Goal: Task Accomplishment & Management: Complete application form

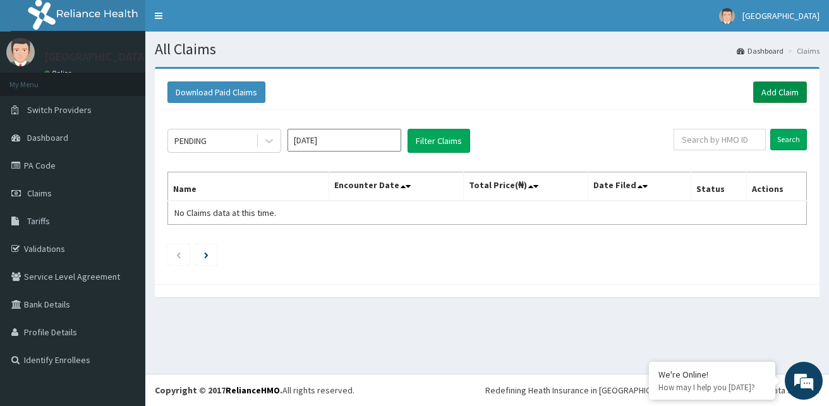
click at [789, 93] on link "Add Claim" at bounding box center [780, 91] width 54 height 21
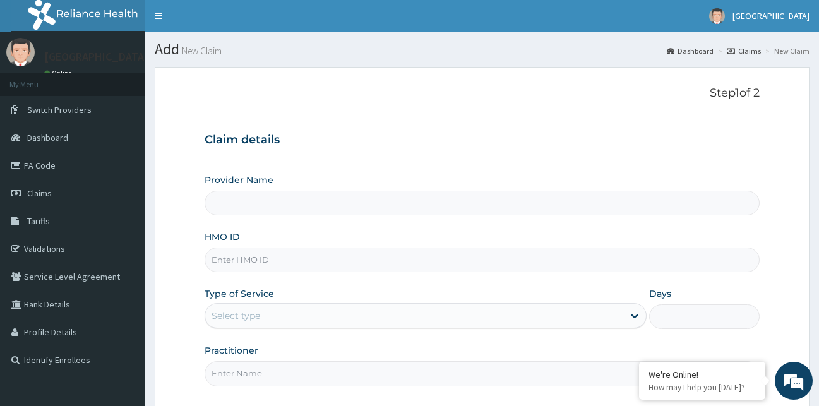
type input "[GEOGRAPHIC_DATA]"
click at [339, 253] on input "HMO ID" at bounding box center [483, 260] width 556 height 25
type input "FEI/10018/A"
click at [354, 310] on div "Select type" at bounding box center [414, 316] width 419 height 20
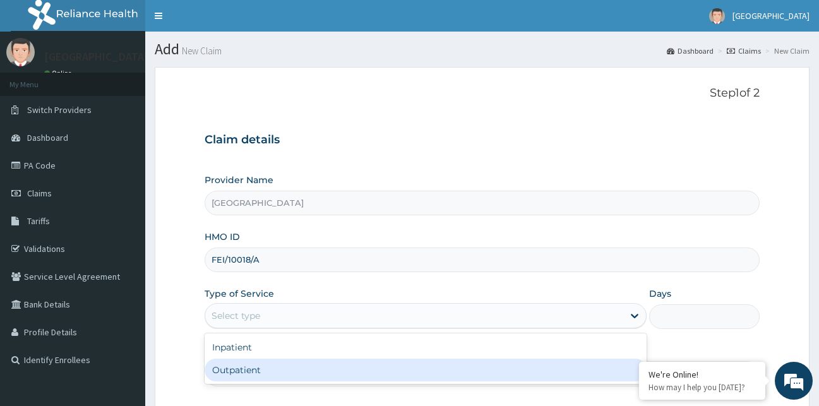
click at [339, 362] on div "Outpatient" at bounding box center [426, 370] width 443 height 23
type input "1"
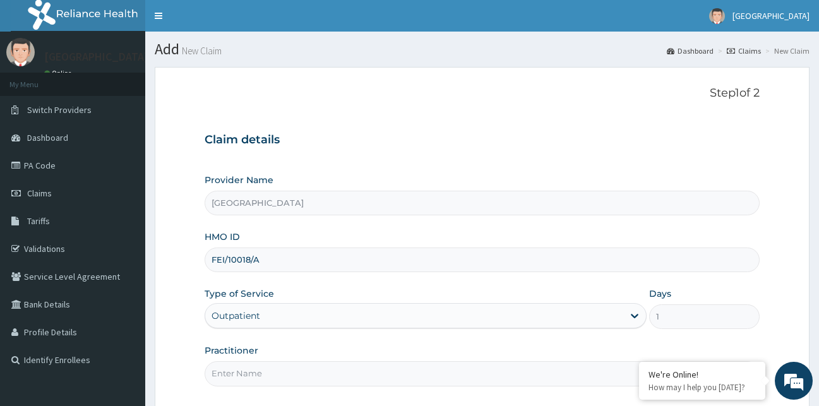
click at [338, 368] on input "Practitioner" at bounding box center [483, 373] width 556 height 25
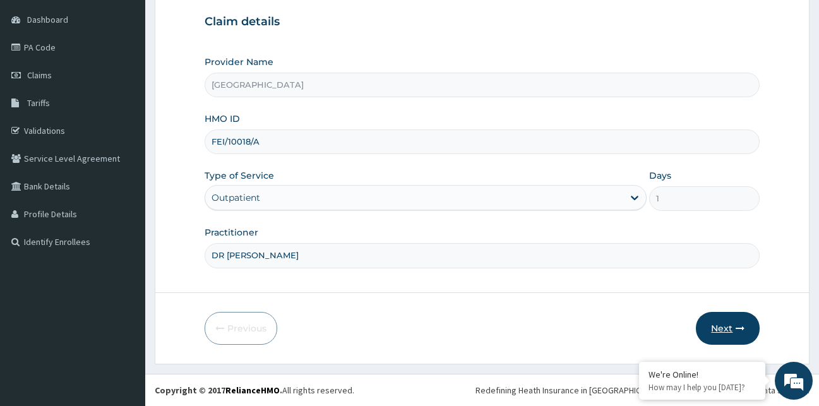
type input "DR UTELE"
click at [716, 324] on button "Next" at bounding box center [728, 328] width 64 height 33
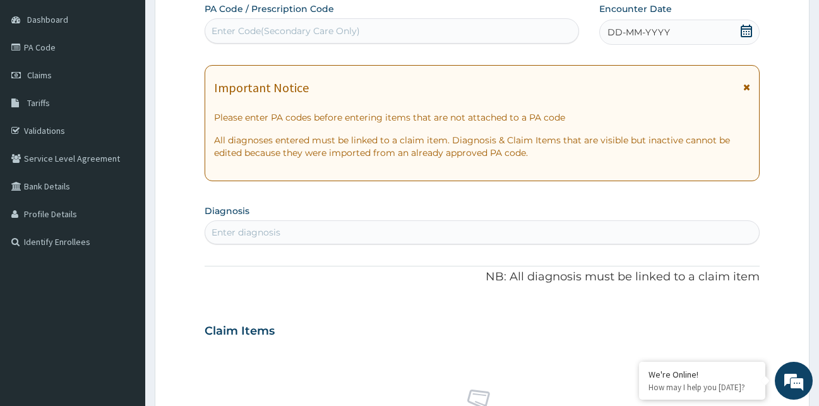
click at [743, 29] on icon at bounding box center [746, 31] width 11 height 13
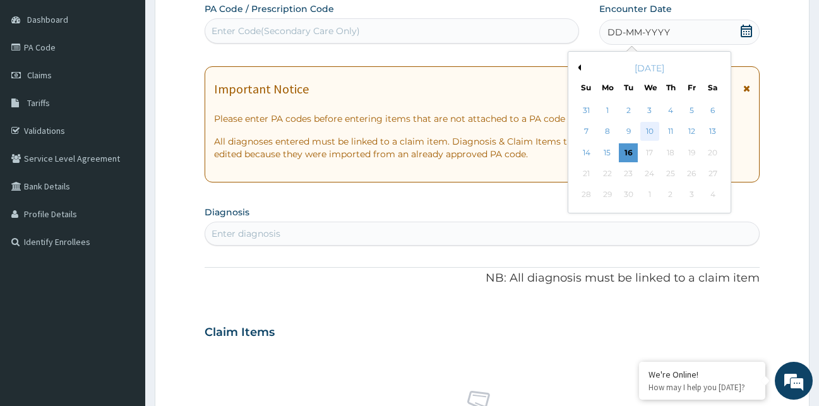
click at [653, 129] on div "10" at bounding box center [649, 132] width 19 height 19
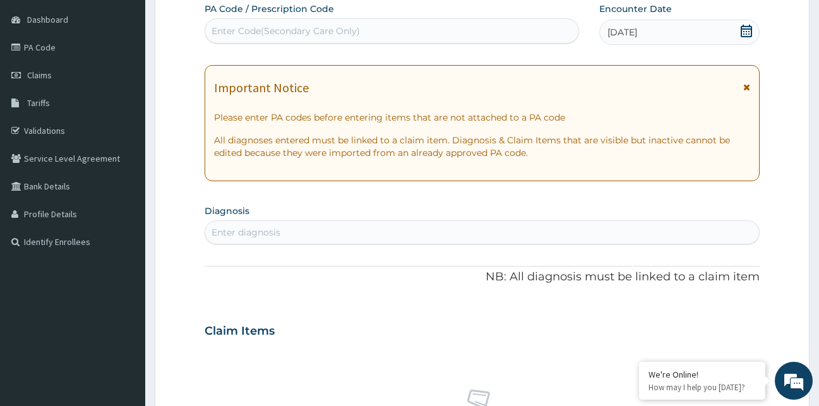
click at [509, 240] on div "Enter diagnosis" at bounding box center [482, 232] width 554 height 20
click at [229, 235] on div "Enter diagnosis" at bounding box center [246, 232] width 69 height 13
click at [306, 236] on div "Enter diagnosis" at bounding box center [482, 232] width 554 height 20
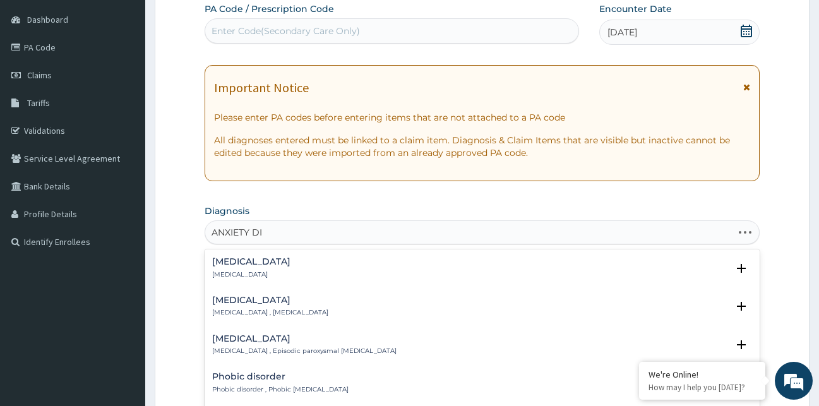
type input "ANXIETY DIS"
click at [265, 385] on p "Anxiety disorder" at bounding box center [249, 389] width 75 height 9
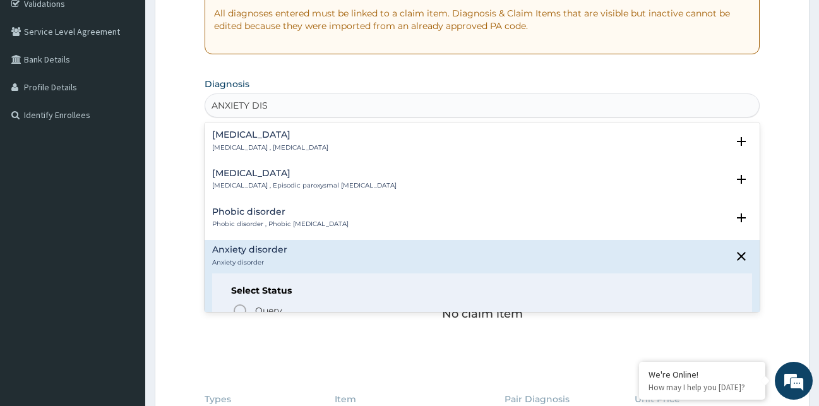
scroll to position [249, 0]
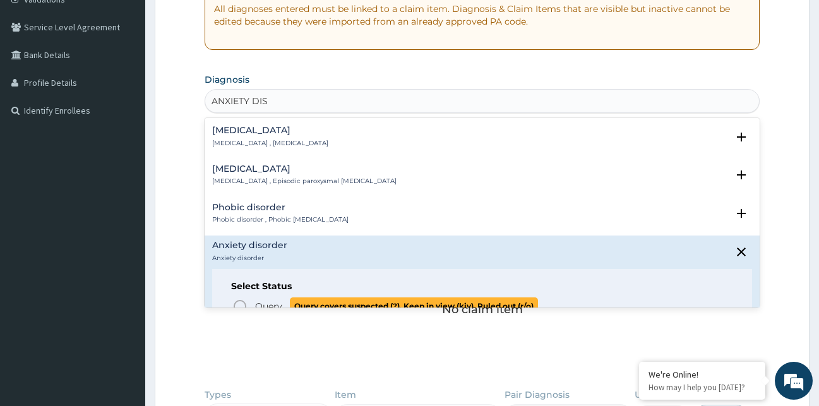
click at [244, 305] on icon "status option query" at bounding box center [239, 306] width 15 height 15
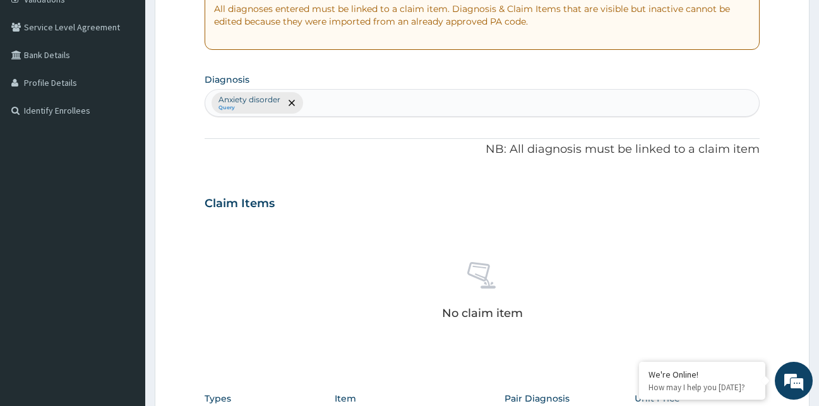
click at [363, 107] on div "Anxiety disorder Query" at bounding box center [482, 103] width 554 height 27
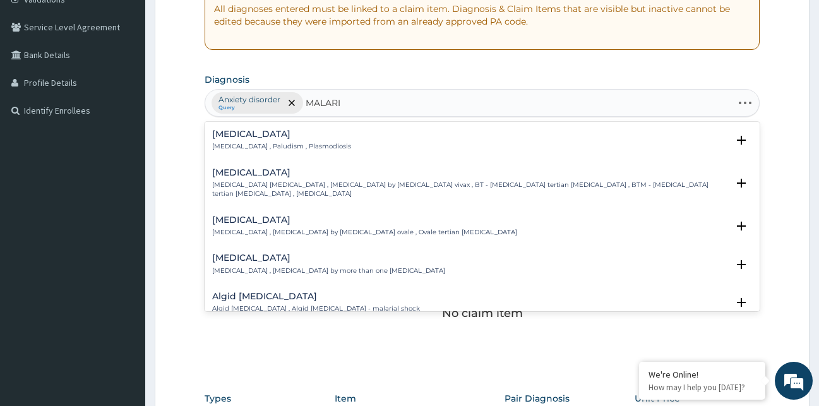
type input "[MEDICAL_DATA]"
click at [248, 140] on div "[MEDICAL_DATA] [MEDICAL_DATA] , Paludism , Plasmodiosis" at bounding box center [281, 140] width 139 height 22
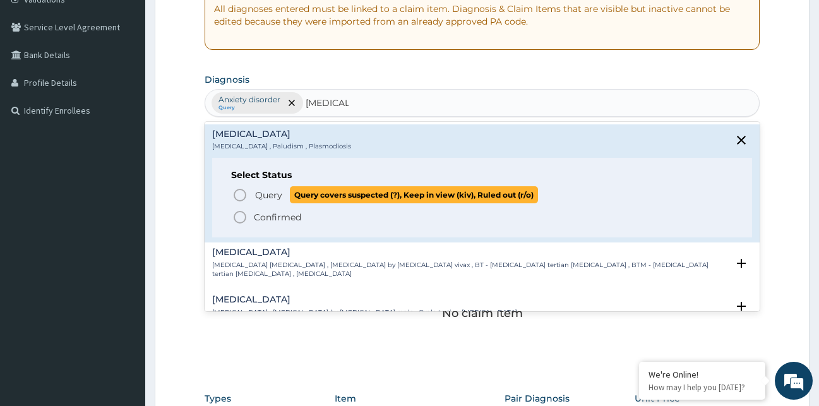
click at [236, 195] on icon "status option query" at bounding box center [239, 195] width 15 height 15
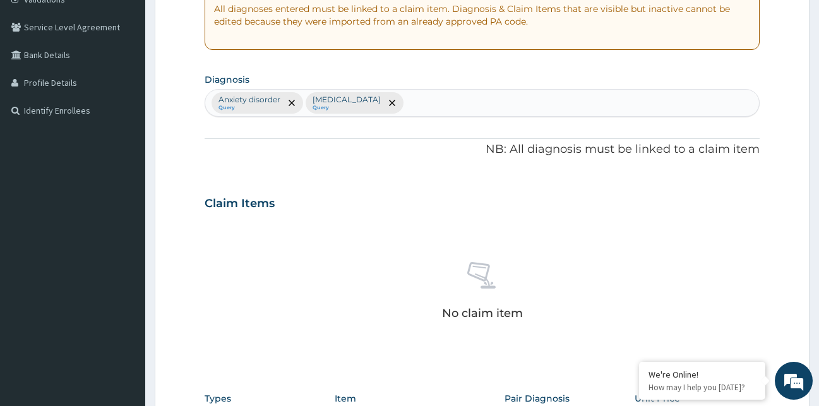
scroll to position [505, 0]
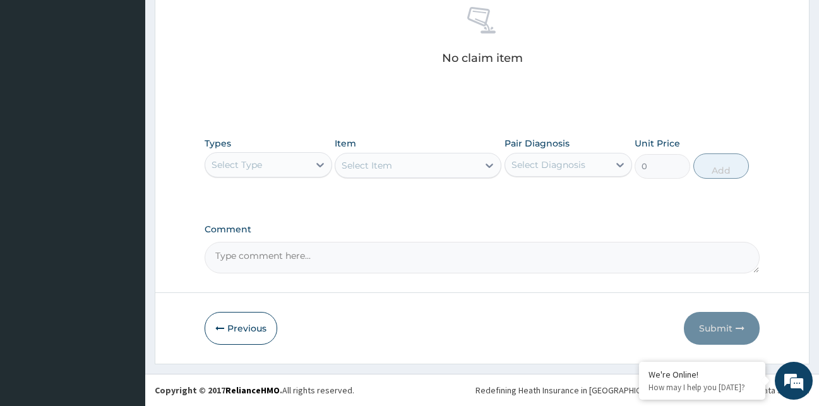
click at [272, 164] on div "Select Type" at bounding box center [257, 165] width 104 height 20
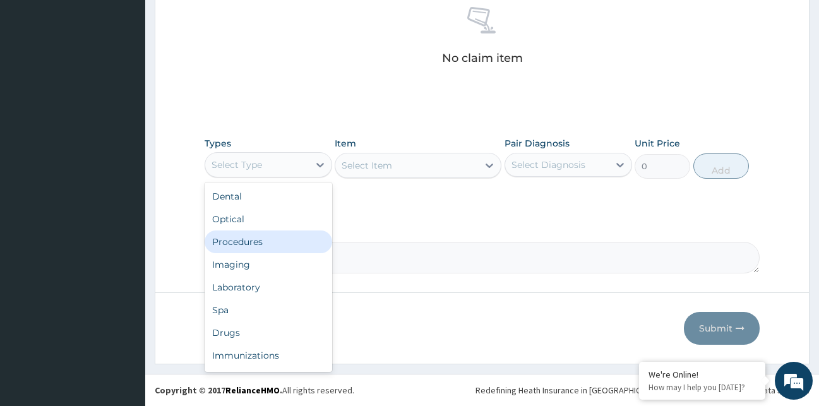
click at [273, 241] on div "Procedures" at bounding box center [269, 242] width 128 height 23
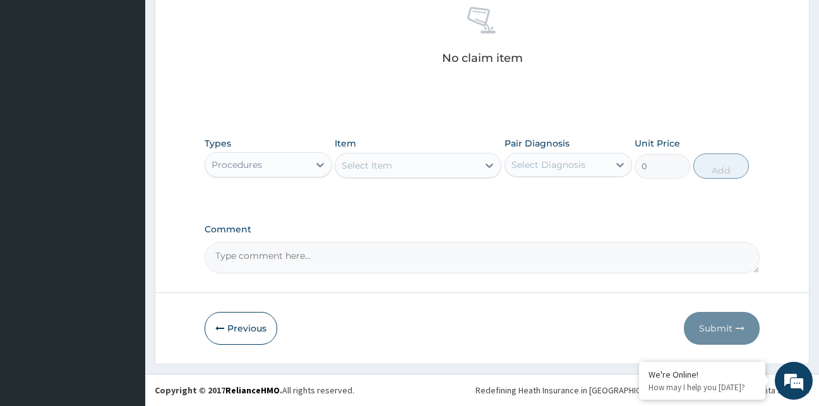
click at [410, 170] on div "Select Item" at bounding box center [406, 165] width 143 height 20
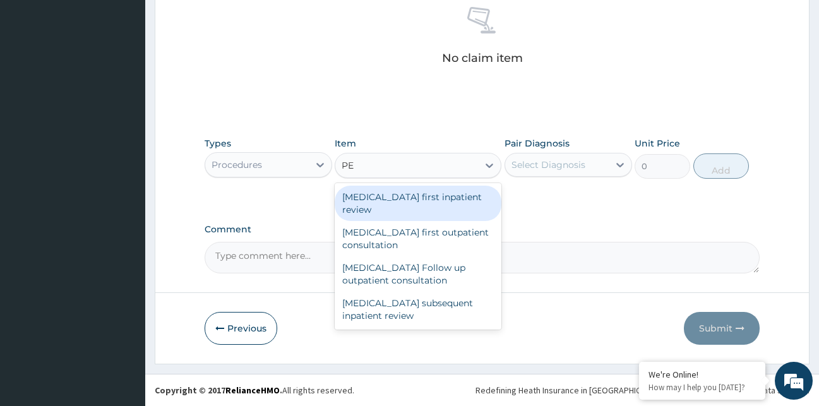
type input "P"
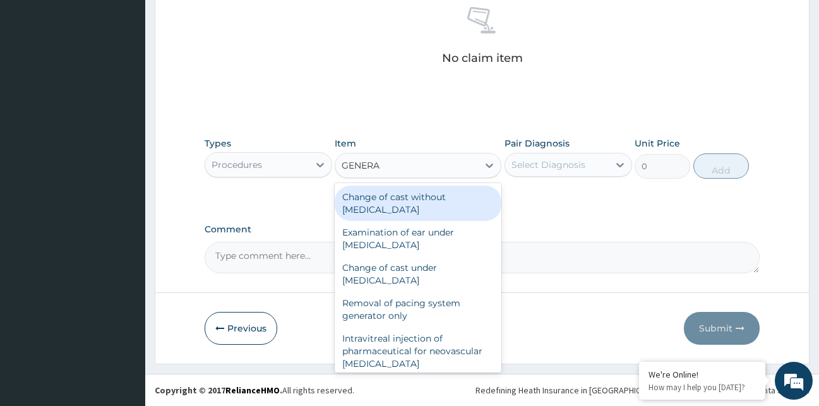
type input "GENERAL"
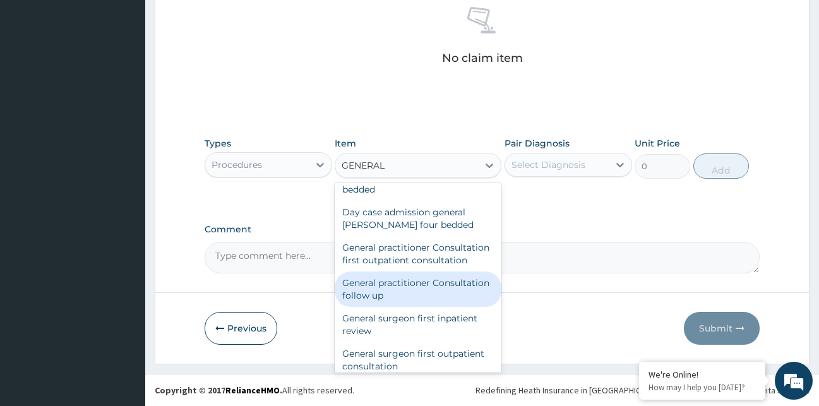
scroll to position [152, 0]
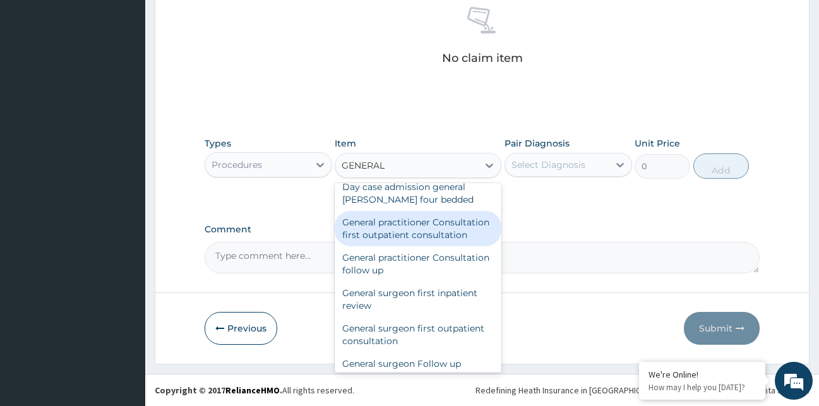
click at [426, 227] on div "General practitioner Consultation first outpatient consultation" at bounding box center [418, 228] width 167 height 35
type input "4000"
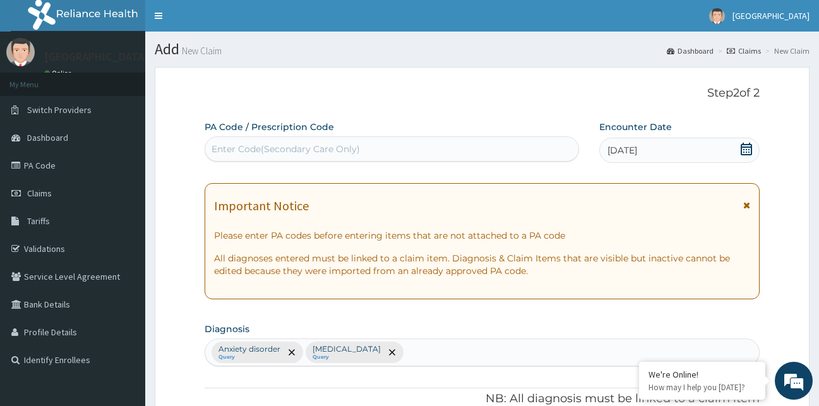
scroll to position [505, 0]
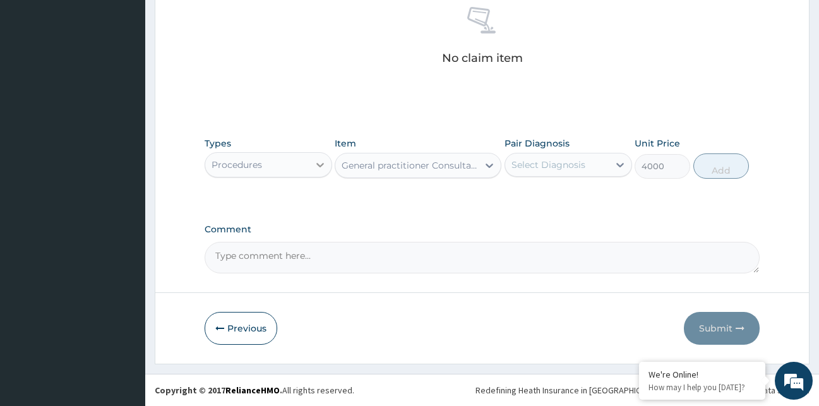
click at [323, 167] on icon at bounding box center [320, 165] width 13 height 13
click at [462, 235] on div "Comment" at bounding box center [483, 248] width 556 height 49
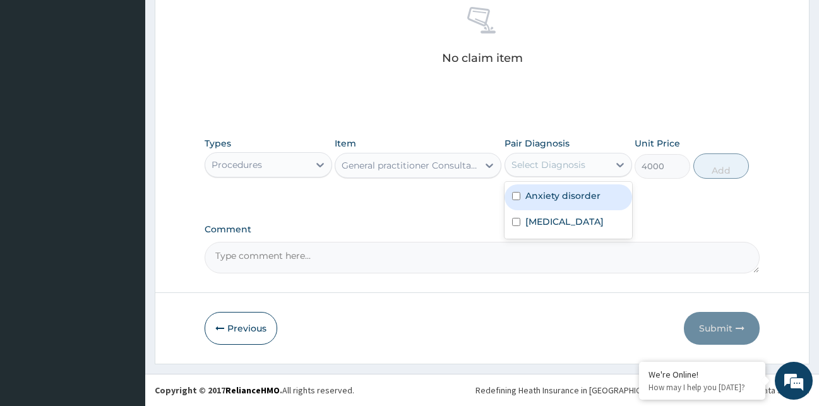
click at [560, 162] on div "Select Diagnosis" at bounding box center [549, 165] width 74 height 13
click at [556, 191] on label "Anxiety disorder" at bounding box center [562, 195] width 75 height 13
checkbox input "true"
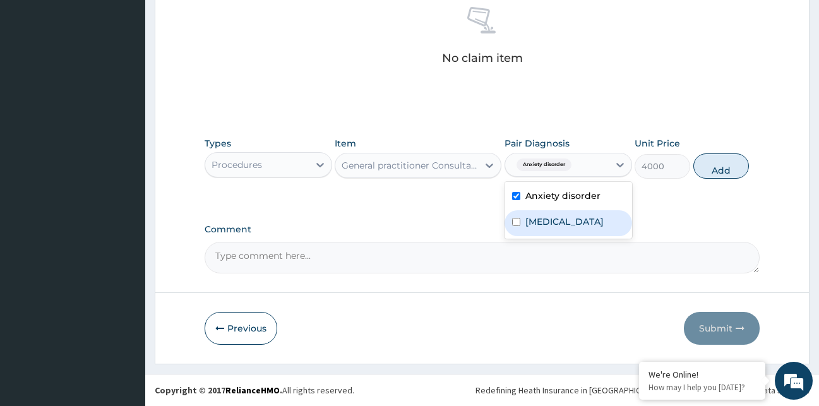
click at [556, 220] on label "Malaria" at bounding box center [564, 221] width 78 height 13
checkbox input "true"
click at [717, 171] on button "Add" at bounding box center [721, 165] width 56 height 25
type input "0"
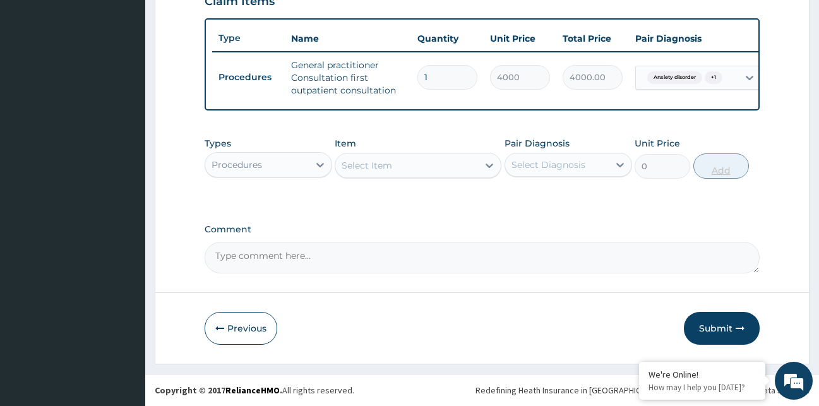
scroll to position [461, 0]
click at [292, 162] on div "Procedures" at bounding box center [257, 165] width 104 height 20
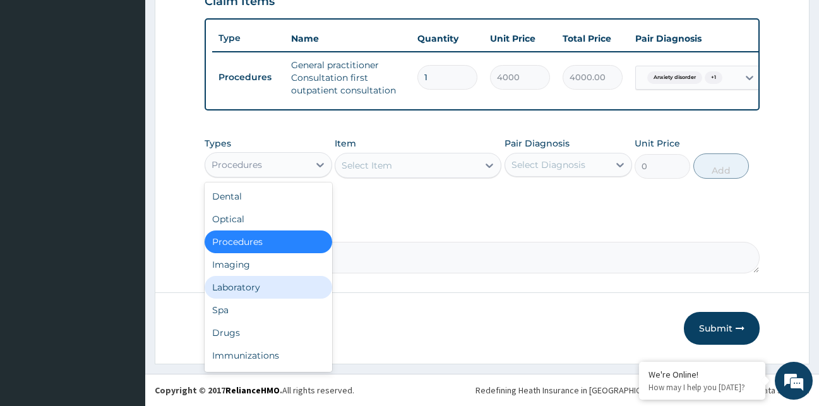
click at [277, 288] on div "Laboratory" at bounding box center [269, 287] width 128 height 23
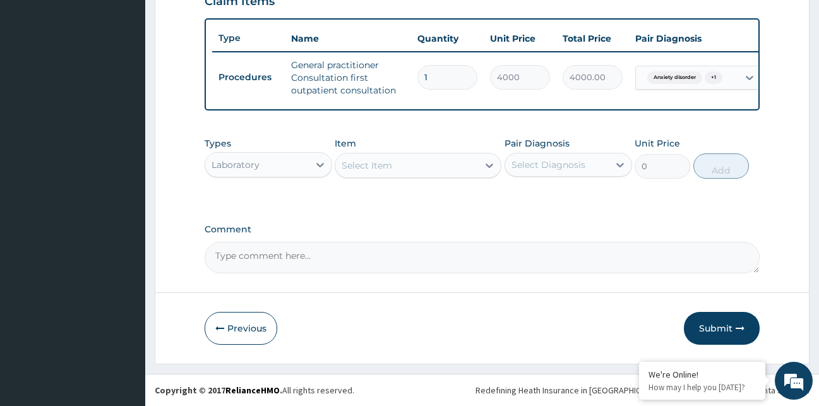
click at [415, 166] on div "Select Item" at bounding box center [406, 165] width 143 height 20
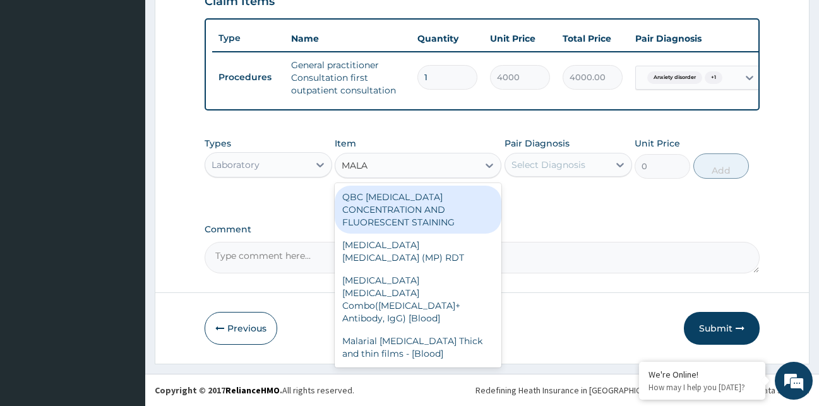
type input "MALAR"
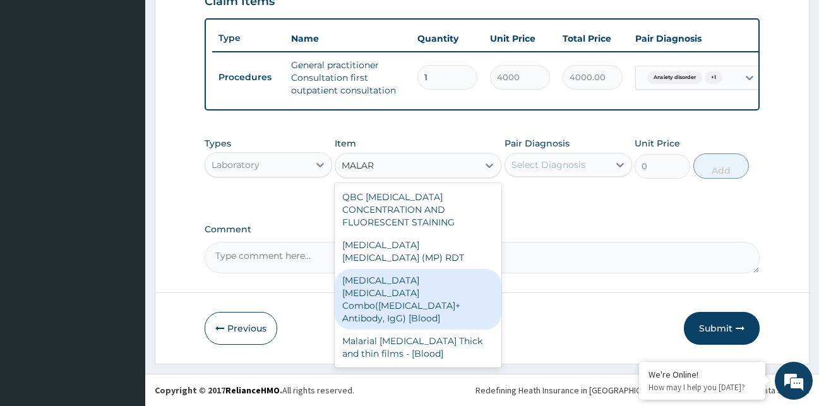
click at [443, 269] on div "Malaria Parasite Combo(Blood Film+ Antibody, IgG) [Blood]" at bounding box center [418, 299] width 167 height 61
type input "2800"
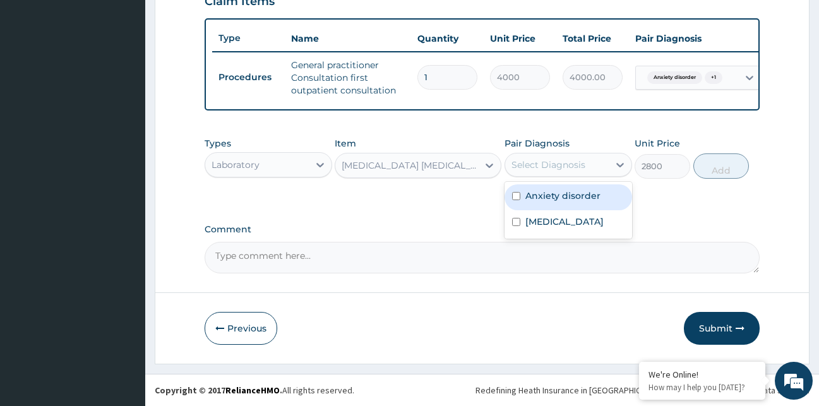
click at [573, 166] on div "Select Diagnosis" at bounding box center [549, 165] width 74 height 13
click at [582, 195] on label "Anxiety disorder" at bounding box center [562, 195] width 75 height 13
checkbox input "true"
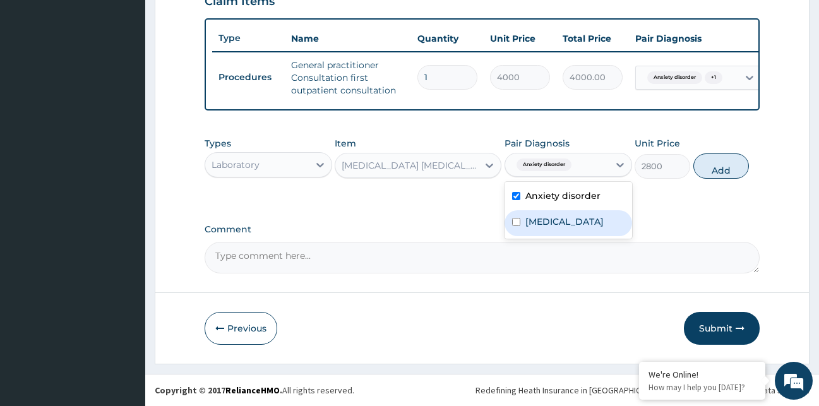
drag, startPoint x: 582, startPoint y: 217, endPoint x: 646, endPoint y: 205, distance: 65.6
click at [582, 217] on div "Malaria" at bounding box center [569, 223] width 128 height 26
checkbox input "true"
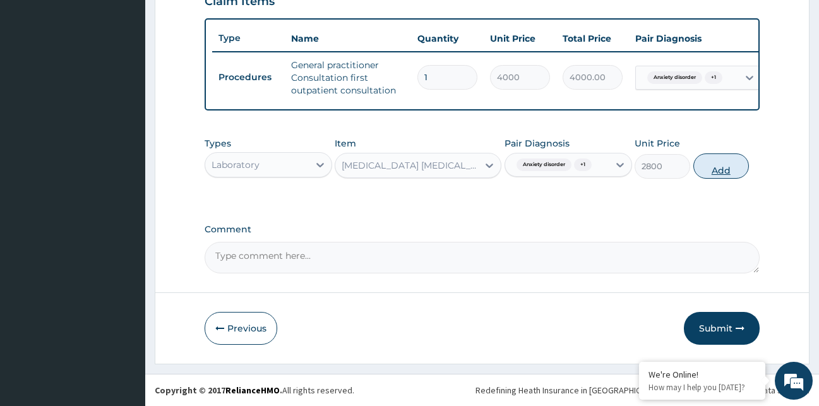
click at [722, 172] on button "Add" at bounding box center [721, 165] width 56 height 25
type input "0"
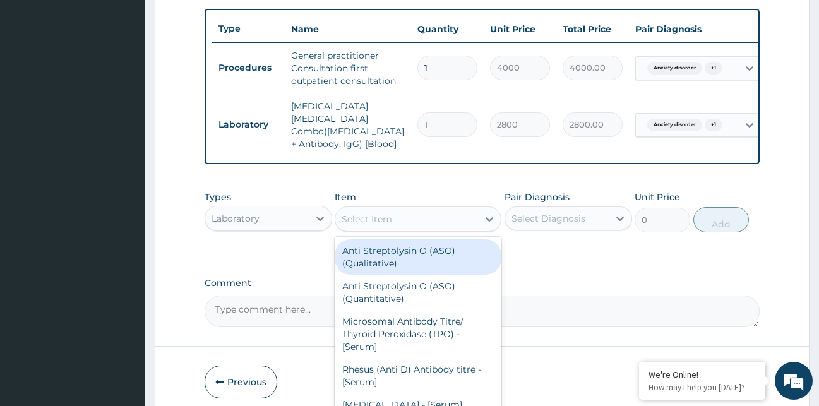
click at [469, 220] on div "Select Item" at bounding box center [406, 219] width 143 height 20
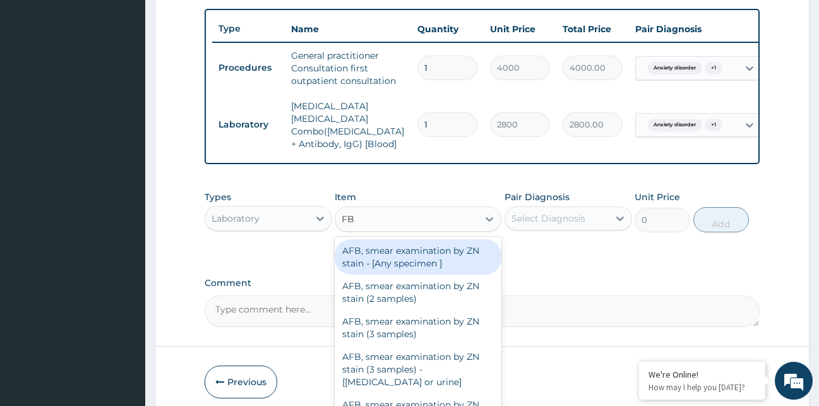
type input "FBC"
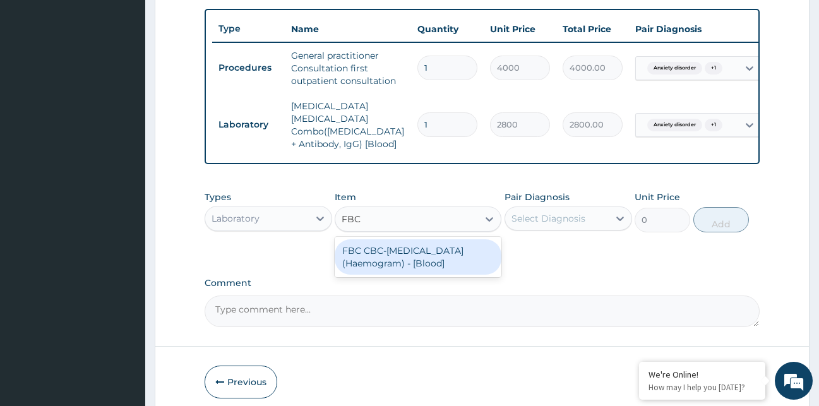
click at [477, 248] on div "FBC CBC-Complete Blood Count (Haemogram) - [Blood]" at bounding box center [418, 256] width 167 height 35
type input "5000"
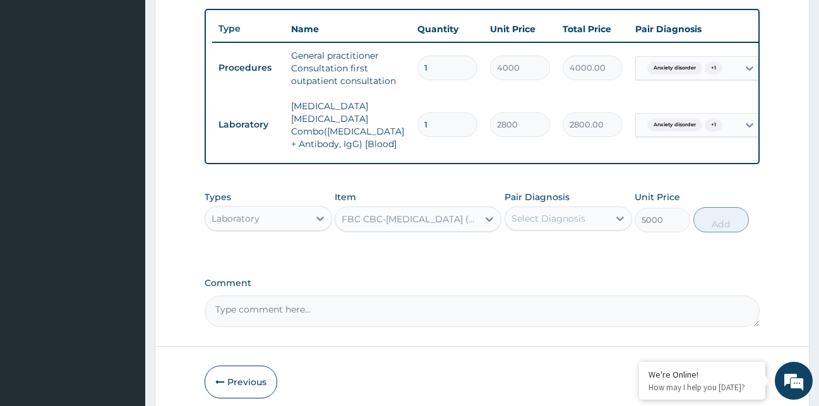
click at [553, 218] on div "Select Diagnosis" at bounding box center [549, 218] width 74 height 13
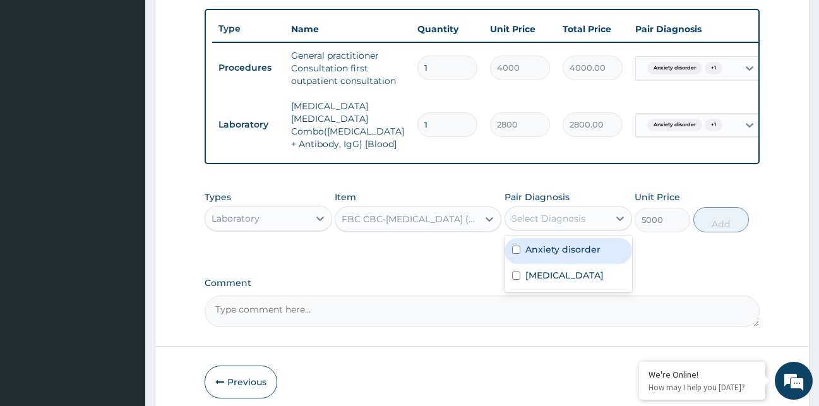
click at [560, 245] on label "Anxiety disorder" at bounding box center [562, 249] width 75 height 13
checkbox input "true"
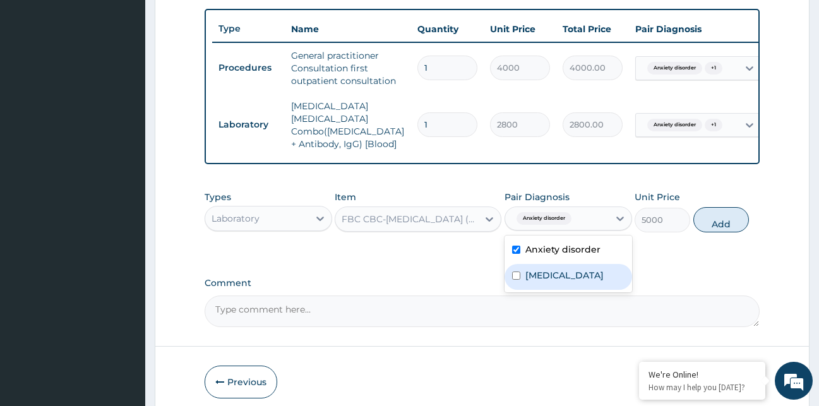
click at [592, 285] on div "Malaria" at bounding box center [569, 277] width 128 height 26
checkbox input "true"
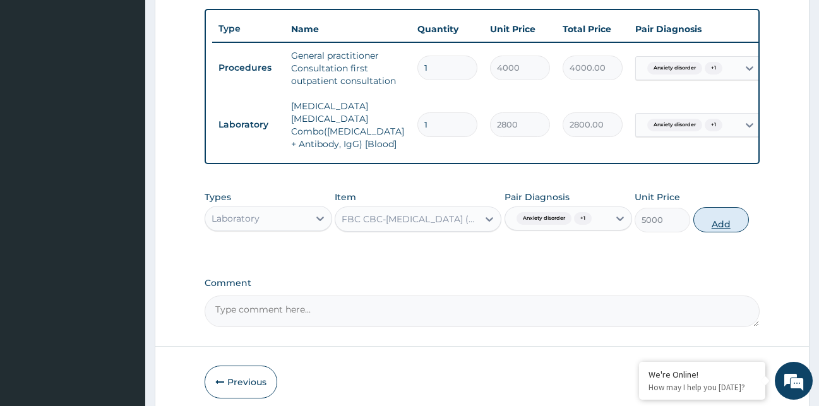
click at [725, 216] on button "Add" at bounding box center [721, 219] width 56 height 25
type input "0"
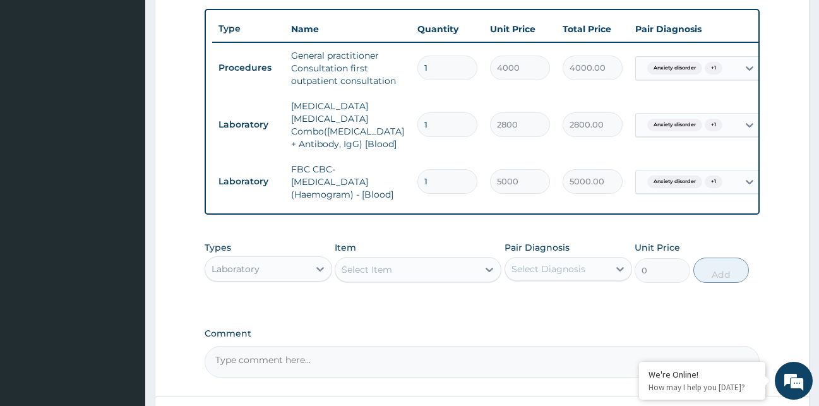
scroll to position [562, 0]
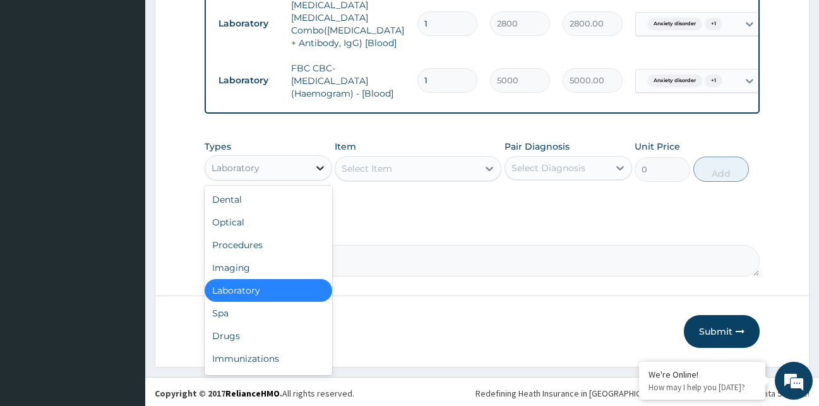
click at [323, 169] on icon at bounding box center [320, 168] width 13 height 13
click at [287, 333] on div "Drugs" at bounding box center [269, 336] width 128 height 23
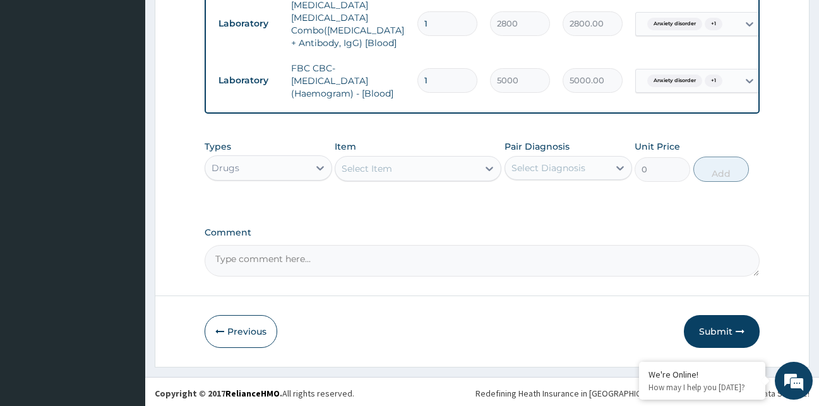
click at [370, 165] on div "Select Item" at bounding box center [367, 168] width 51 height 13
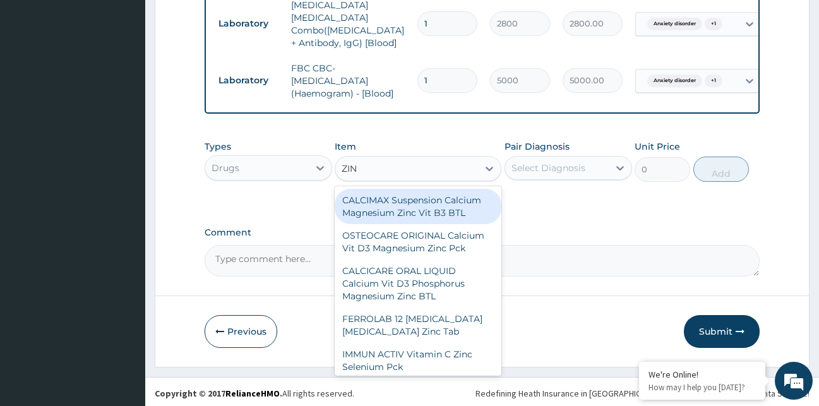
type input "ZINC"
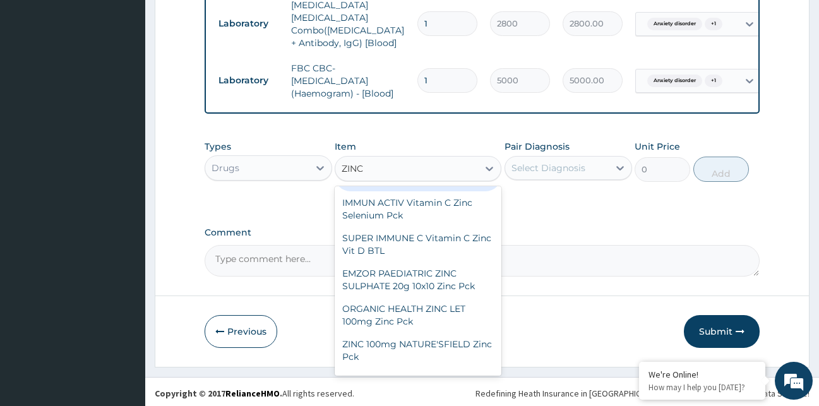
scroll to position [0, 0]
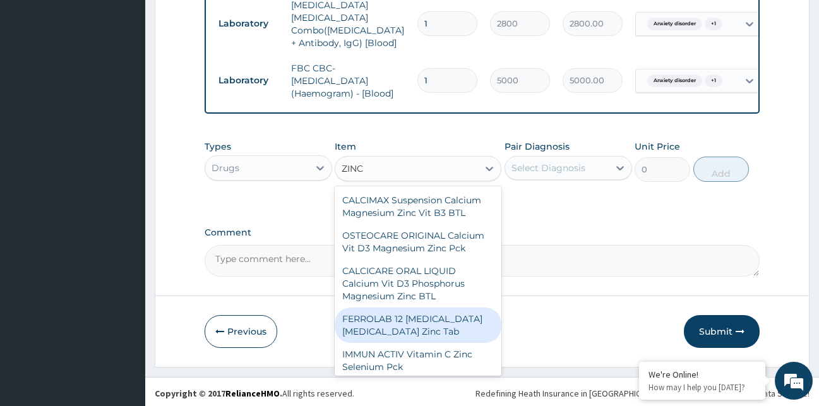
click at [461, 315] on div "FERROLAB 12 Ferrous ascorbate Folic acid Zinc Tab" at bounding box center [418, 325] width 167 height 35
type input "230"
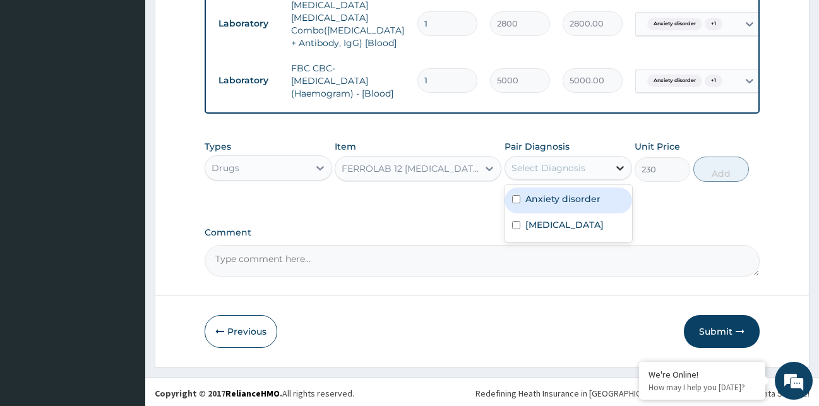
click at [615, 169] on icon at bounding box center [620, 168] width 13 height 13
click at [608, 190] on div "Anxiety disorder" at bounding box center [569, 201] width 128 height 26
checkbox input "true"
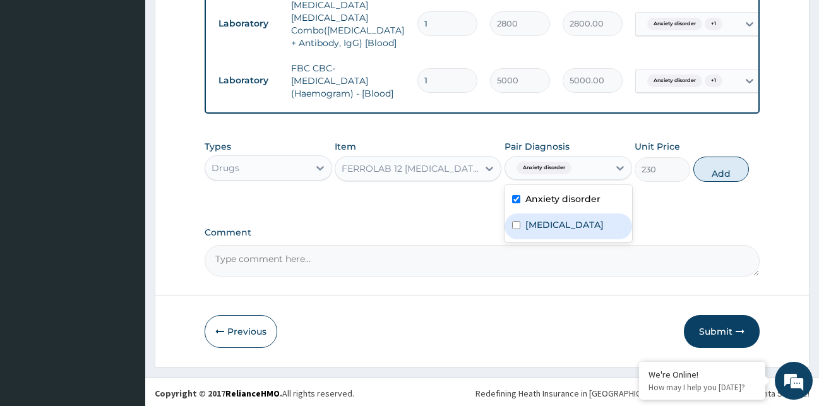
click at [592, 220] on div "Malaria" at bounding box center [569, 226] width 128 height 26
checkbox input "true"
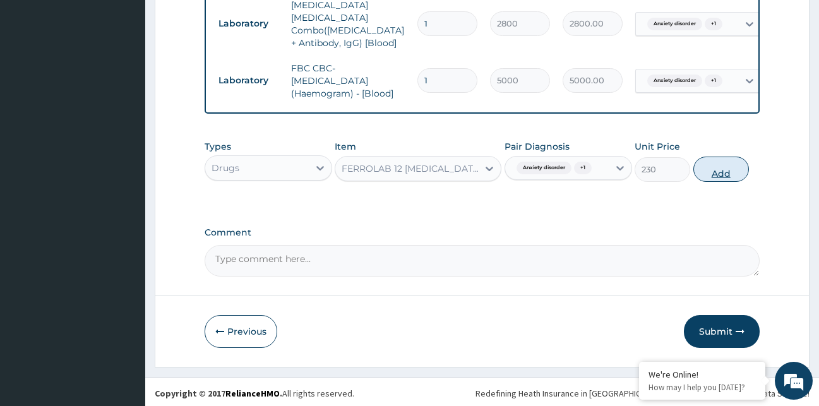
click at [724, 167] on button "Add" at bounding box center [721, 169] width 56 height 25
type input "0"
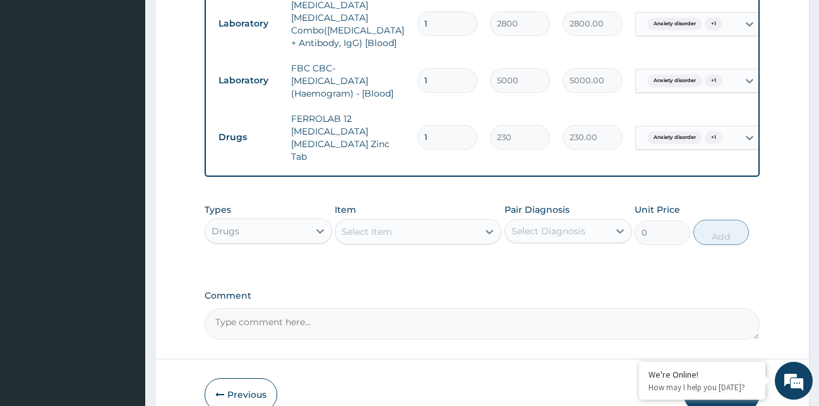
type input "0.00"
type input "1"
type input "230.00"
type input "10"
type input "2300.00"
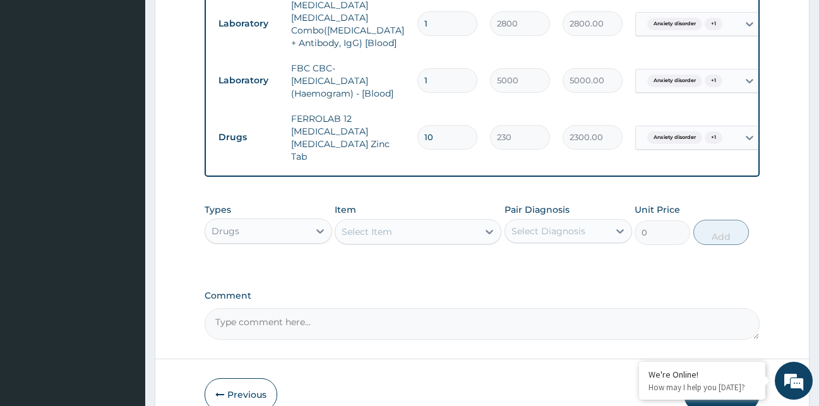
type input "1"
type input "230.00"
type input "0.00"
type input "5"
type input "1150.00"
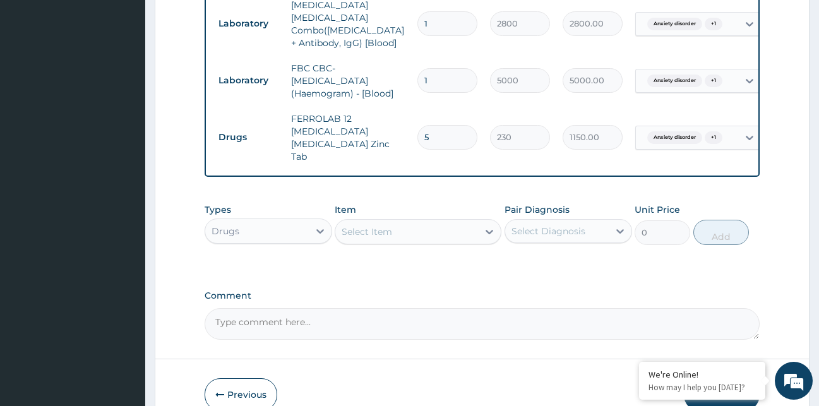
type input "0.00"
type input "1"
type input "230.00"
type input "10"
type input "2300.00"
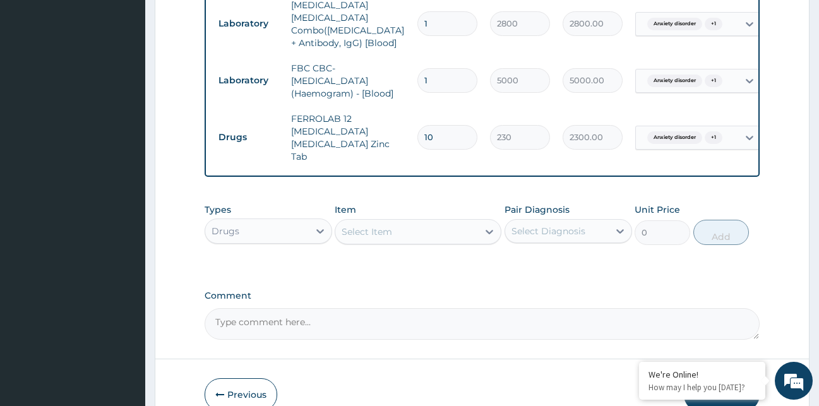
scroll to position [613, 0]
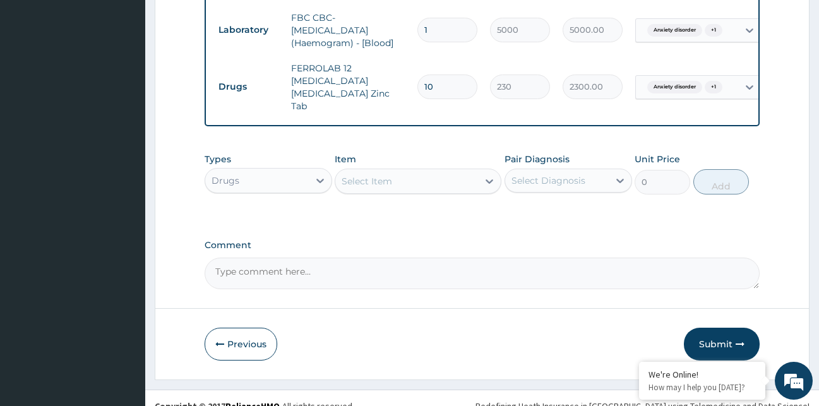
type input "10"
click at [729, 328] on button "Submit" at bounding box center [722, 344] width 76 height 33
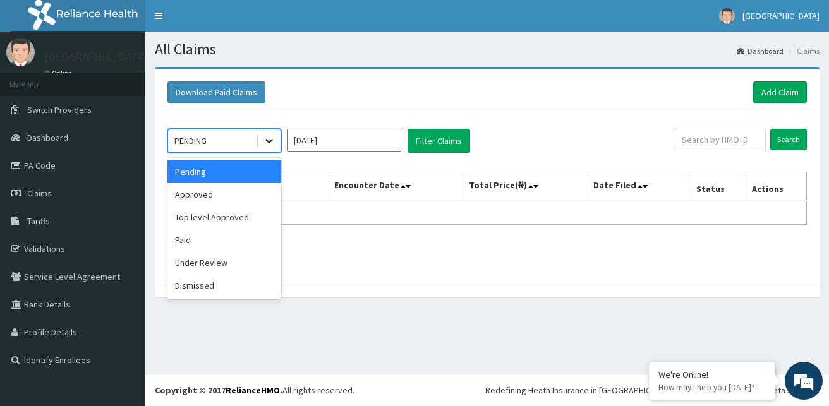
click at [269, 147] on icon at bounding box center [269, 141] width 13 height 13
click at [244, 199] on div "Approved" at bounding box center [224, 194] width 114 height 23
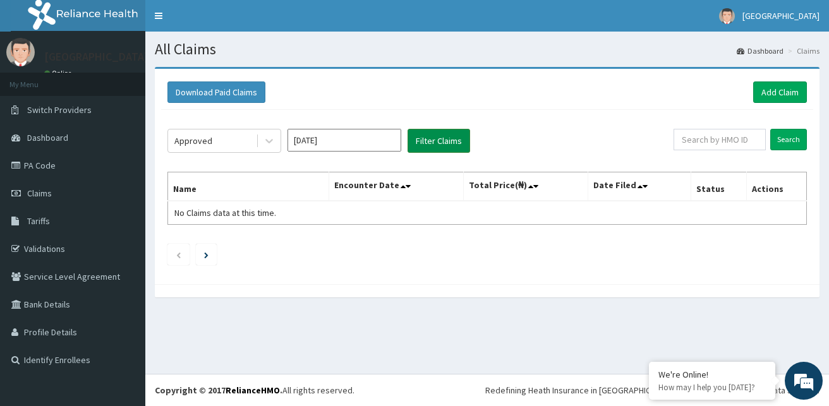
click at [426, 145] on button "Filter Claims" at bounding box center [438, 141] width 63 height 24
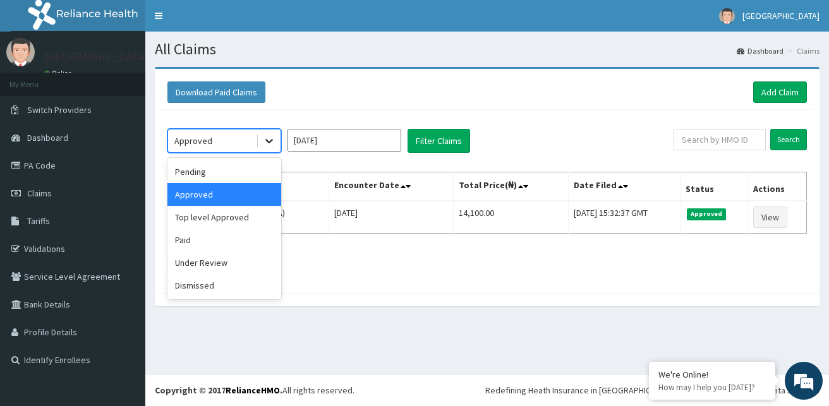
click at [263, 141] on icon at bounding box center [269, 141] width 13 height 13
click at [234, 212] on div "Top level Approved" at bounding box center [224, 217] width 114 height 23
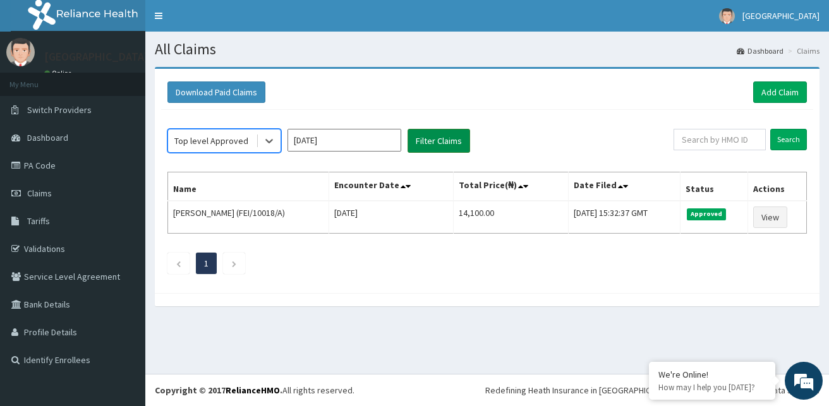
click at [455, 147] on button "Filter Claims" at bounding box center [438, 141] width 63 height 24
click at [268, 142] on icon at bounding box center [269, 142] width 8 height 4
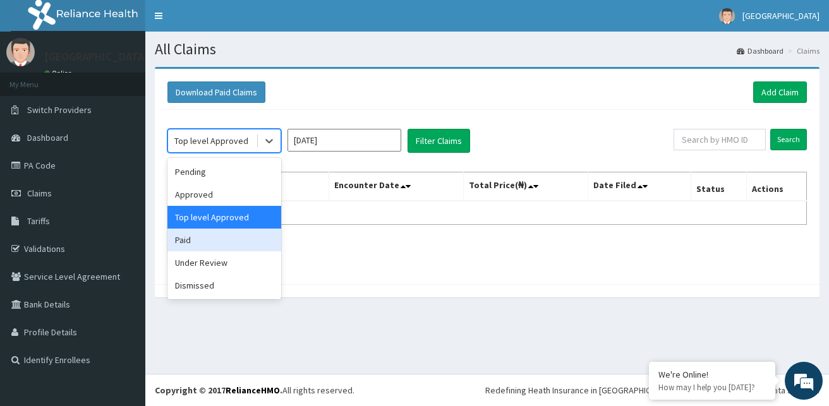
click at [233, 238] on div "Paid" at bounding box center [224, 240] width 114 height 23
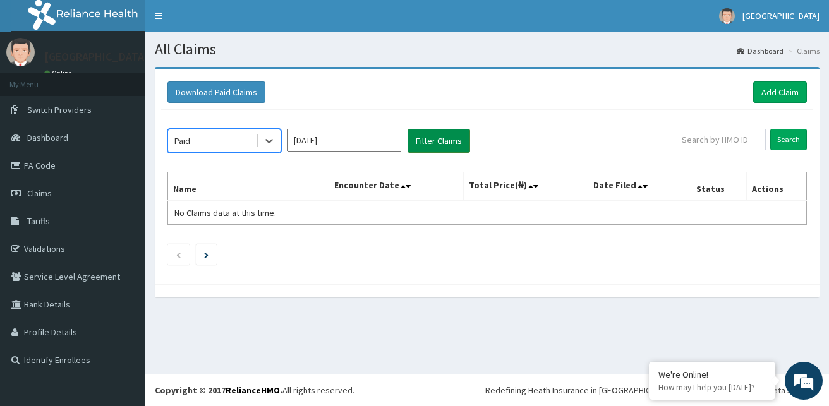
click at [430, 143] on button "Filter Claims" at bounding box center [438, 141] width 63 height 24
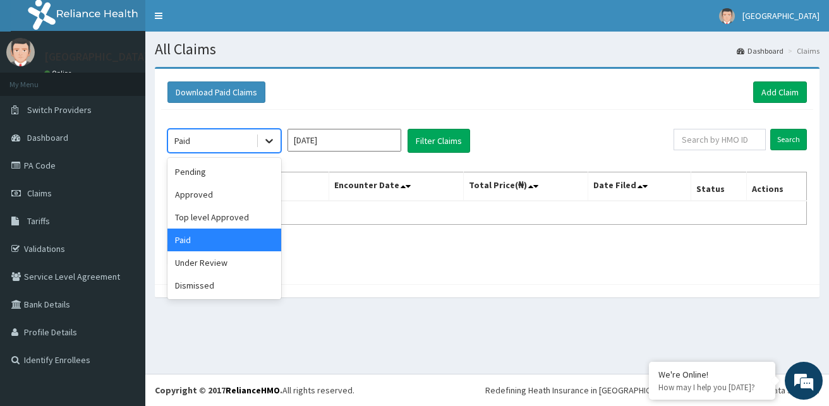
click at [272, 142] on icon at bounding box center [269, 141] width 13 height 13
click at [246, 267] on div "Under Review" at bounding box center [224, 262] width 114 height 23
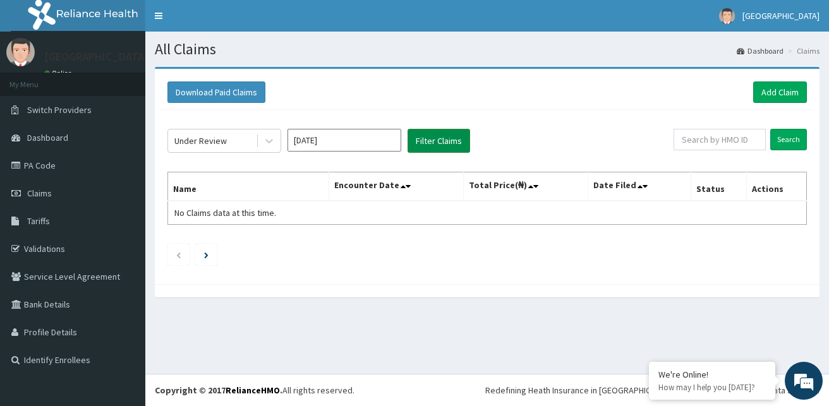
click at [457, 147] on button "Filter Claims" at bounding box center [438, 141] width 63 height 24
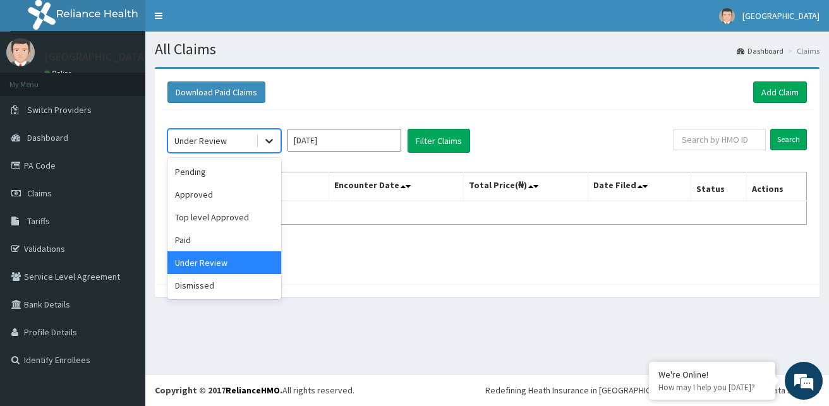
click at [274, 144] on icon at bounding box center [269, 141] width 13 height 13
click at [256, 293] on div "Dismissed" at bounding box center [224, 285] width 114 height 23
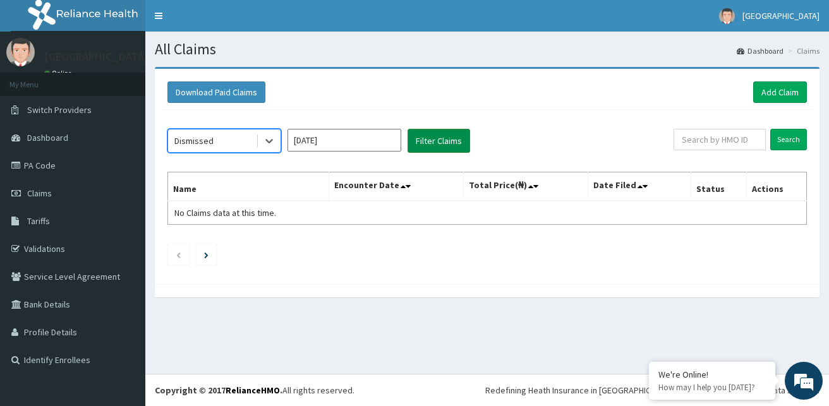
click at [448, 136] on button "Filter Claims" at bounding box center [438, 141] width 63 height 24
click at [279, 143] on div at bounding box center [269, 140] width 23 height 23
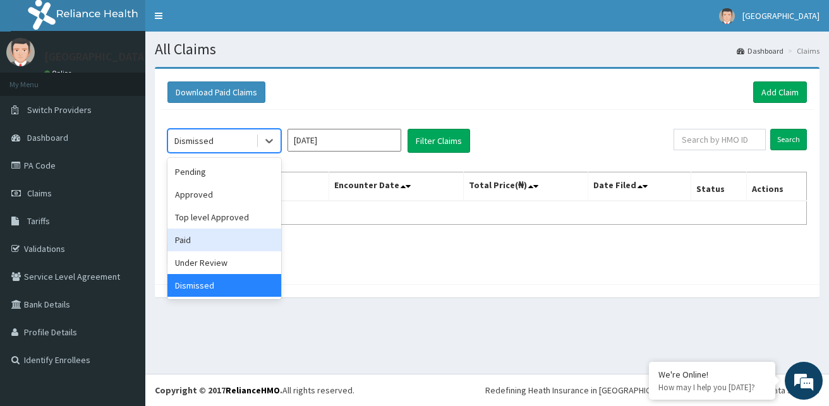
click at [243, 231] on div "Paid" at bounding box center [224, 240] width 114 height 23
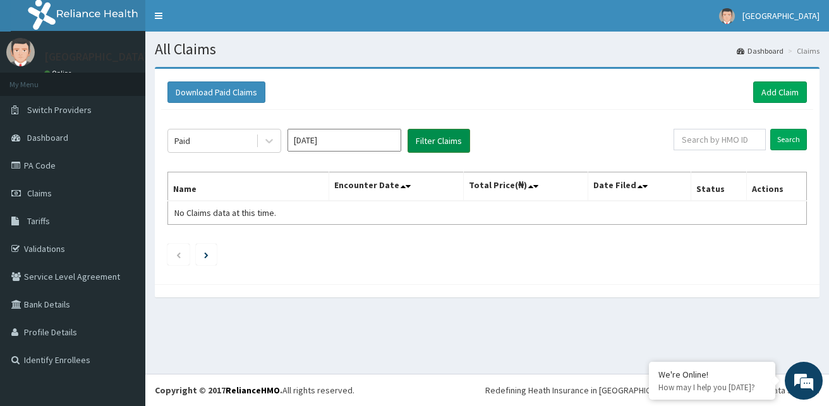
click at [452, 140] on button "Filter Claims" at bounding box center [438, 141] width 63 height 24
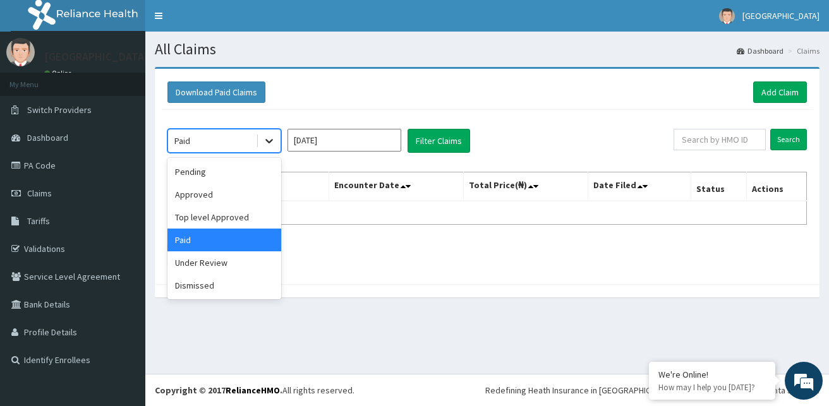
click at [273, 142] on icon at bounding box center [269, 141] width 13 height 13
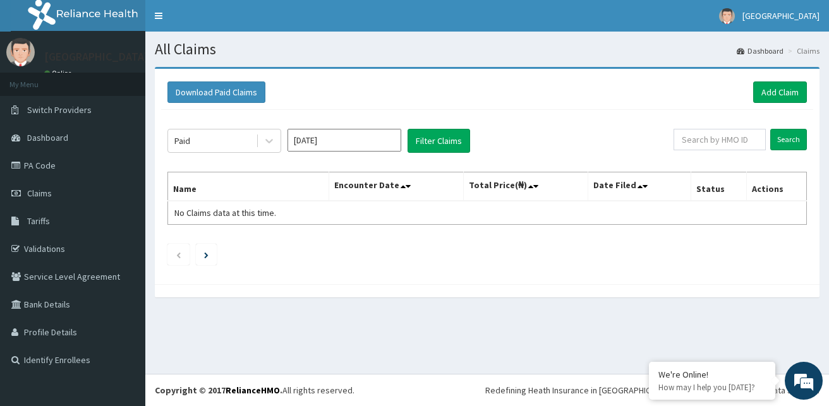
click at [632, 254] on ul at bounding box center [486, 254] width 639 height 21
click at [794, 95] on link "Add Claim" at bounding box center [780, 91] width 54 height 21
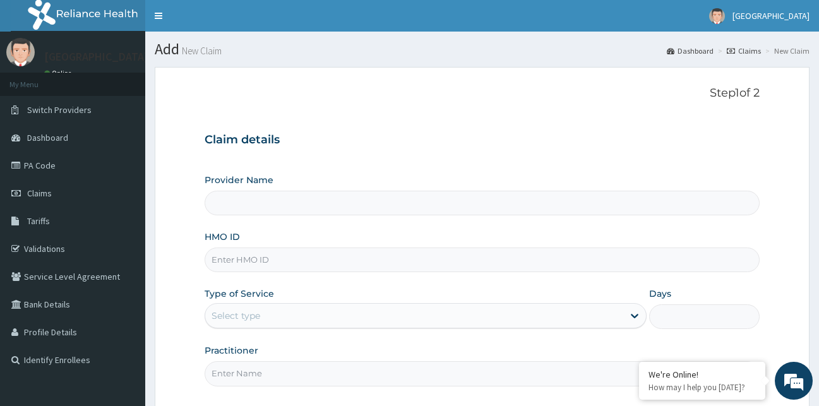
type input "[GEOGRAPHIC_DATA]"
click at [275, 263] on input "HMO ID" at bounding box center [483, 260] width 556 height 25
type input "M"
type input "MUL/10142/A"
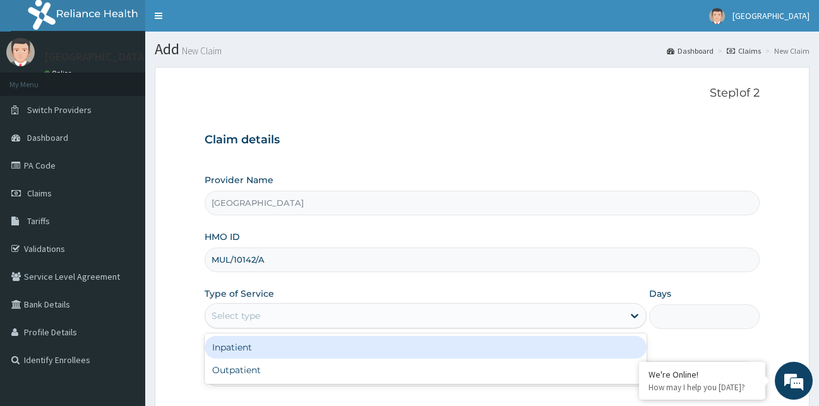
click at [494, 309] on div "Select type" at bounding box center [414, 316] width 419 height 20
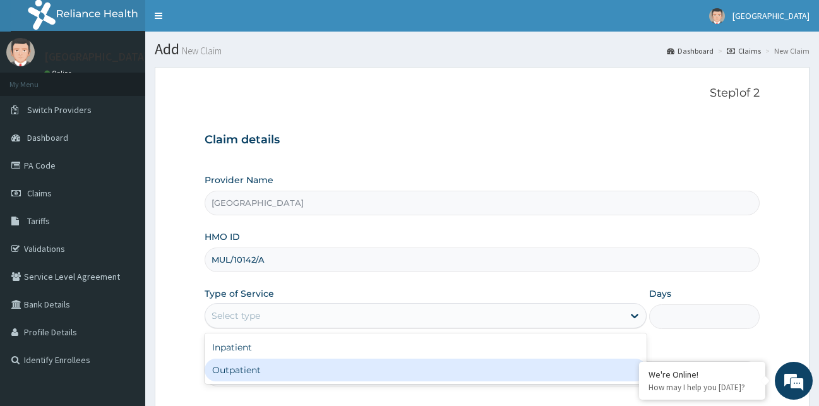
click at [400, 373] on div "Outpatient" at bounding box center [426, 370] width 443 height 23
type input "1"
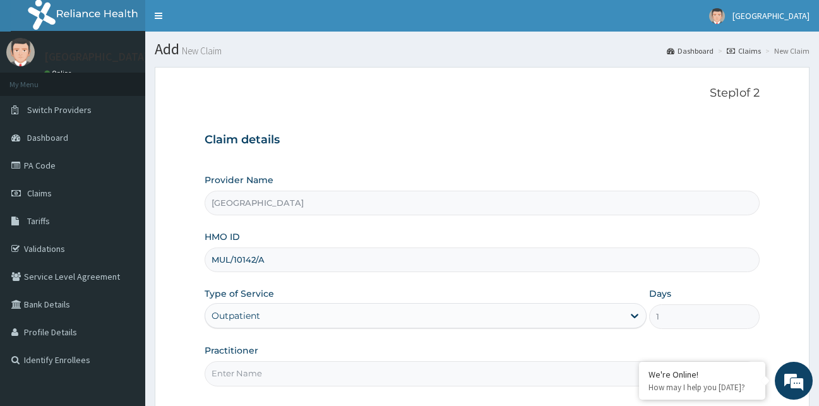
click at [332, 369] on input "Practitioner" at bounding box center [483, 373] width 556 height 25
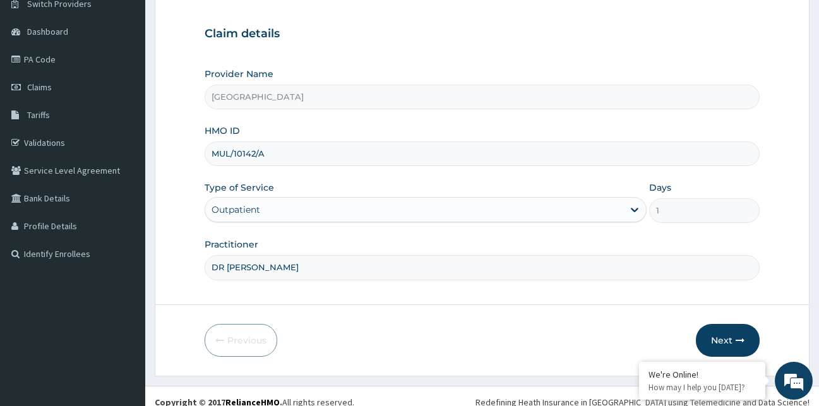
scroll to position [107, 0]
type input "DR UTELE"
click at [741, 337] on icon "button" at bounding box center [740, 339] width 9 height 9
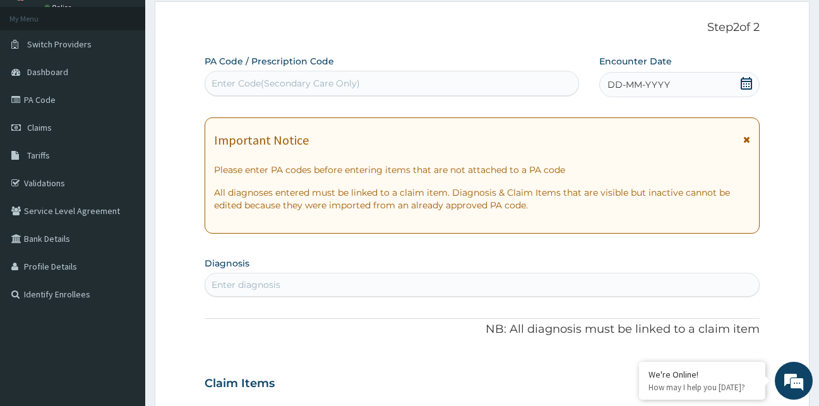
scroll to position [69, 0]
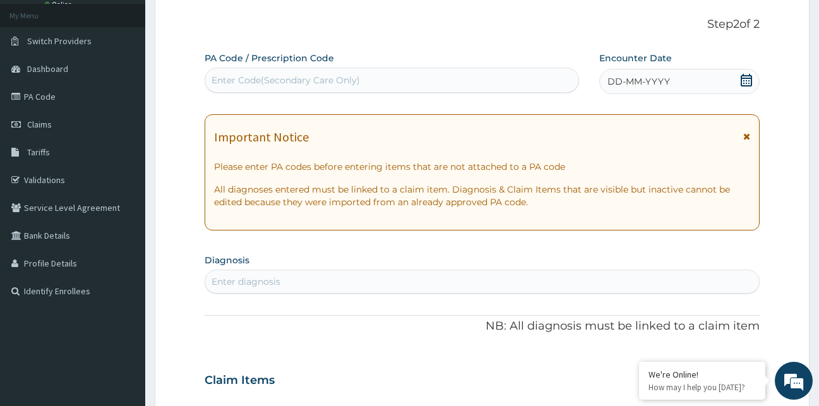
click at [753, 81] on div "DD-MM-YYYY" at bounding box center [679, 81] width 160 height 25
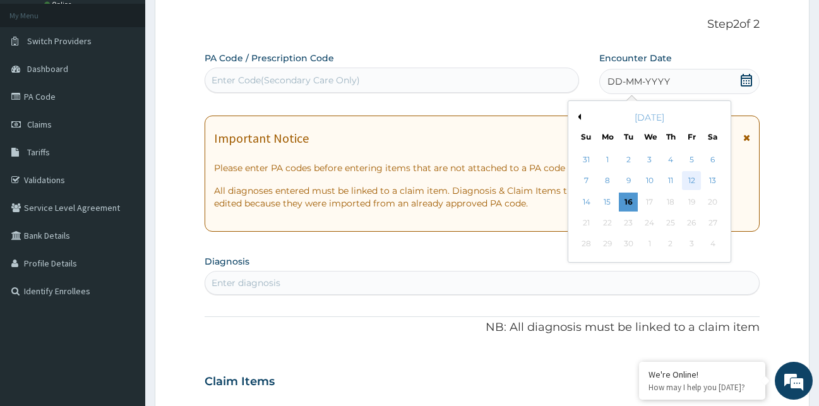
click at [692, 176] on div "12" at bounding box center [691, 181] width 19 height 19
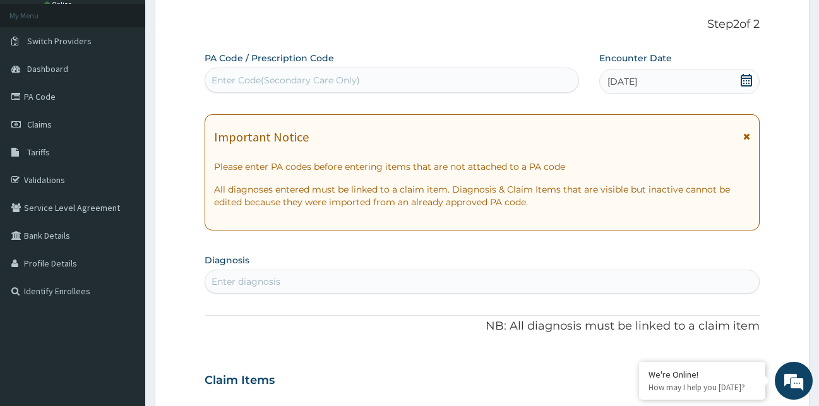
click at [308, 280] on div "Enter diagnosis" at bounding box center [482, 282] width 554 height 20
click at [276, 281] on div "Enter diagnosis" at bounding box center [246, 281] width 69 height 13
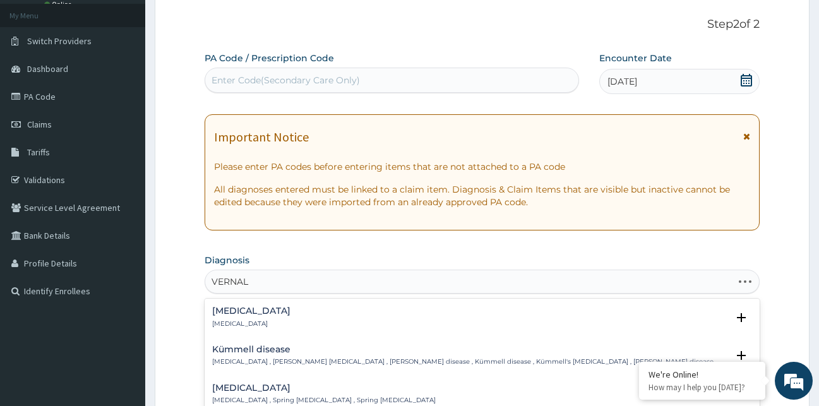
type input "VERNAL"
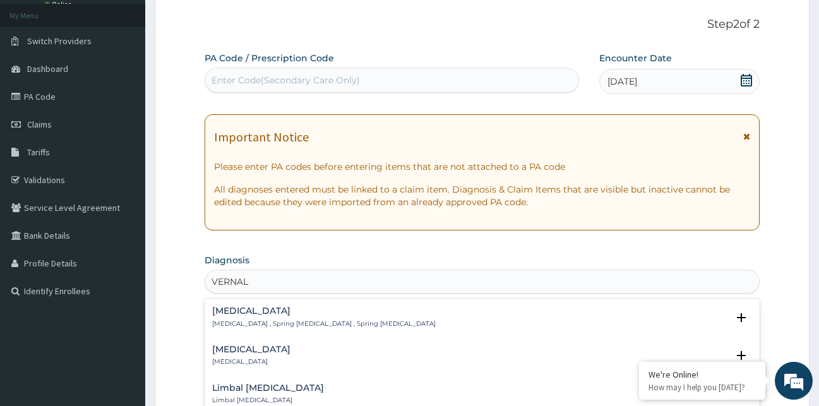
click at [276, 304] on div "Vernal conjunctivitis Vernal conjunctivitis , Spring conjunctivitis , Spring op…" at bounding box center [483, 320] width 556 height 39
click at [278, 311] on h4 "Vernal conjunctivitis" at bounding box center [324, 310] width 224 height 9
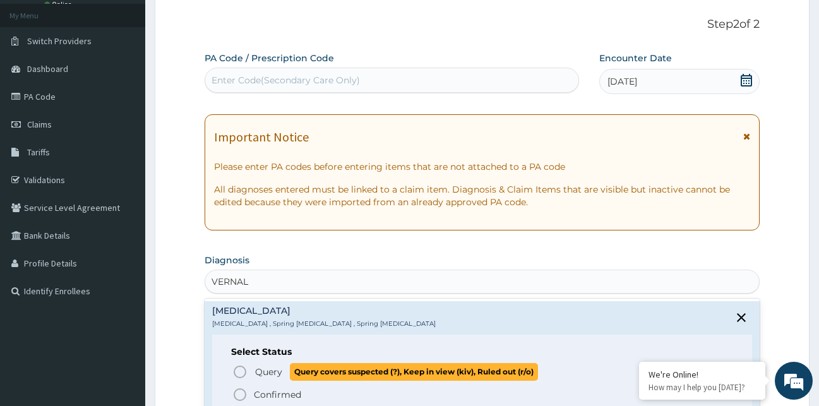
click at [244, 373] on icon "status option query" at bounding box center [239, 371] width 15 height 15
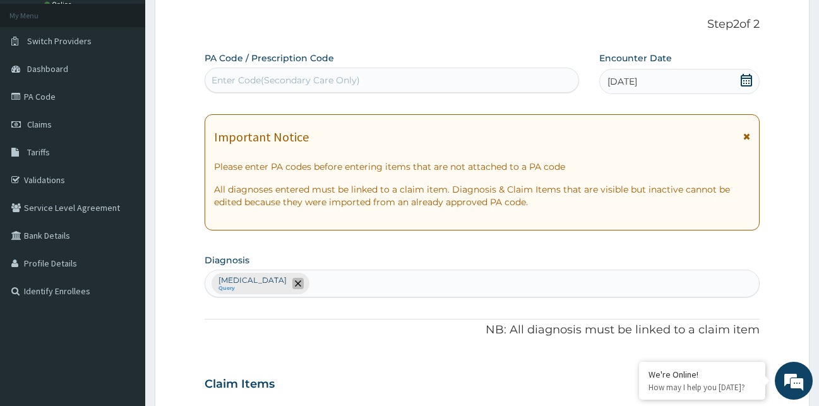
click at [301, 285] on icon "remove selection option" at bounding box center [298, 283] width 6 height 6
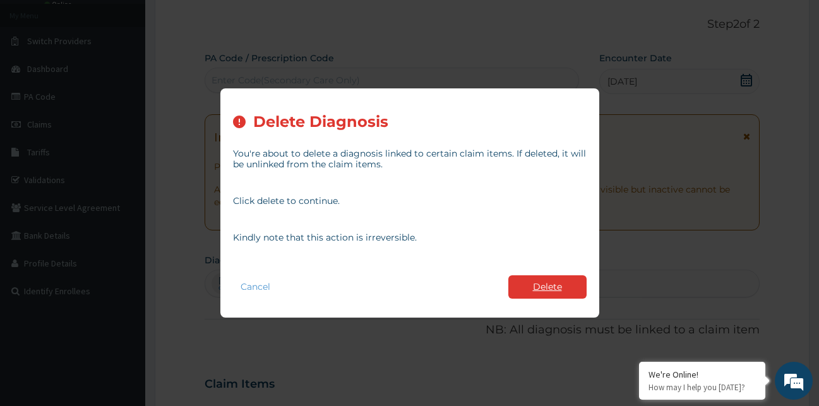
click at [573, 289] on button "Delete" at bounding box center [547, 286] width 78 height 23
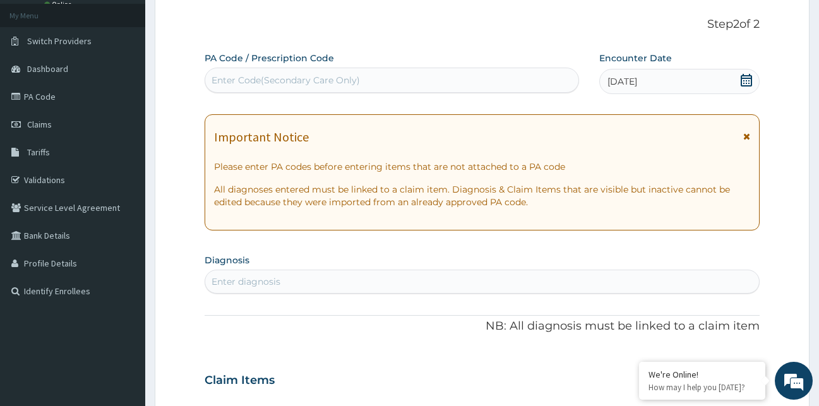
click at [316, 279] on div "Enter diagnosis" at bounding box center [482, 282] width 554 height 20
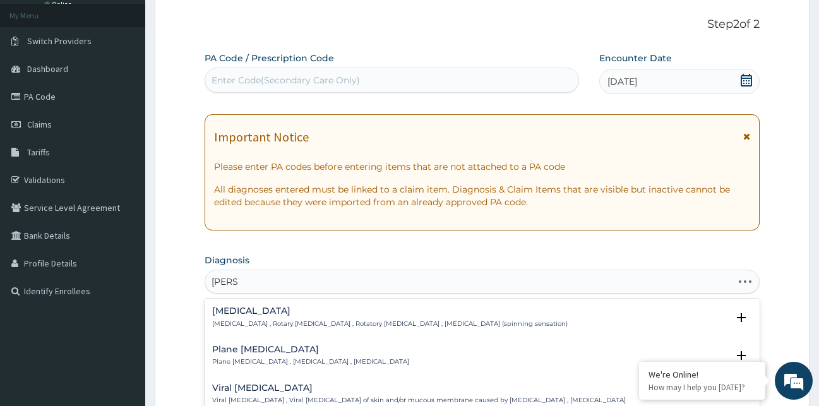
type input "VERNA"
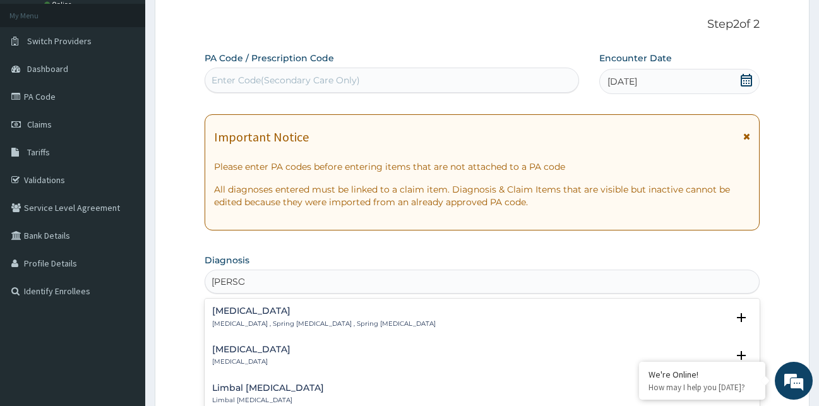
click at [303, 311] on h4 "Vernal conjunctivitis" at bounding box center [324, 310] width 224 height 9
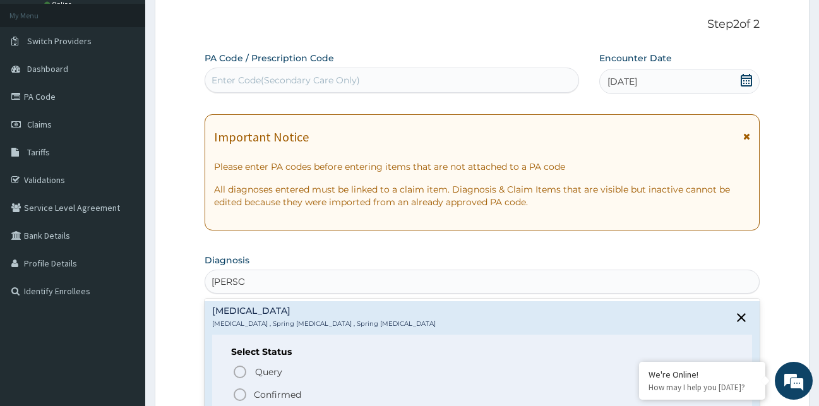
click at [251, 394] on span "Confirmed" at bounding box center [482, 394] width 501 height 15
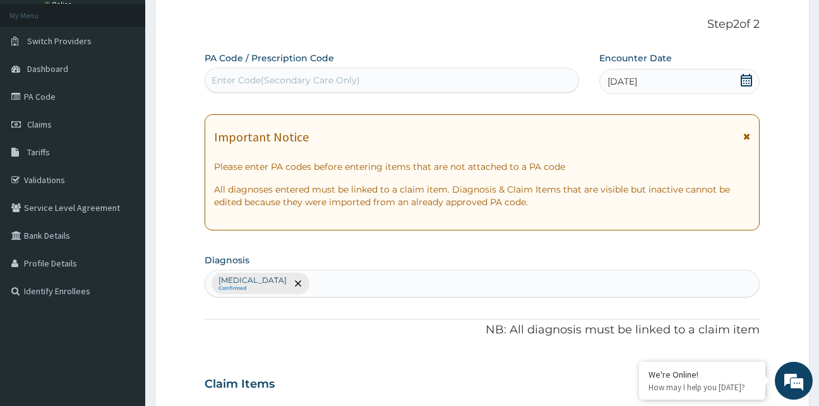
click at [339, 304] on div "PA Code / Prescription Code Enter Code(Secondary Care Only) Encounter Date 12-0…" at bounding box center [483, 380] width 556 height 657
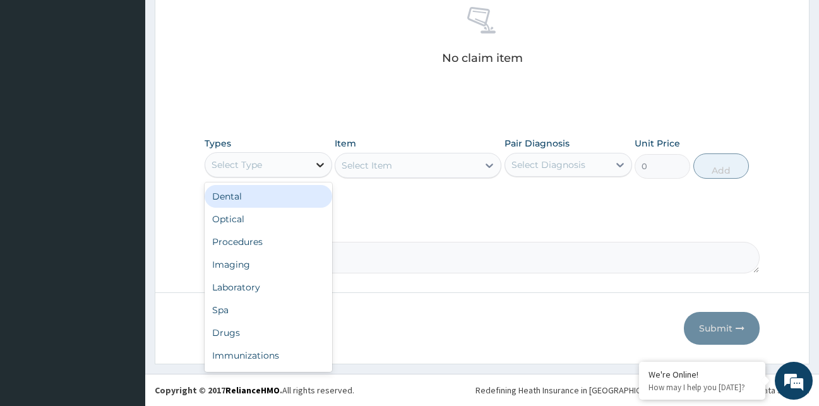
click at [315, 165] on icon at bounding box center [320, 165] width 13 height 13
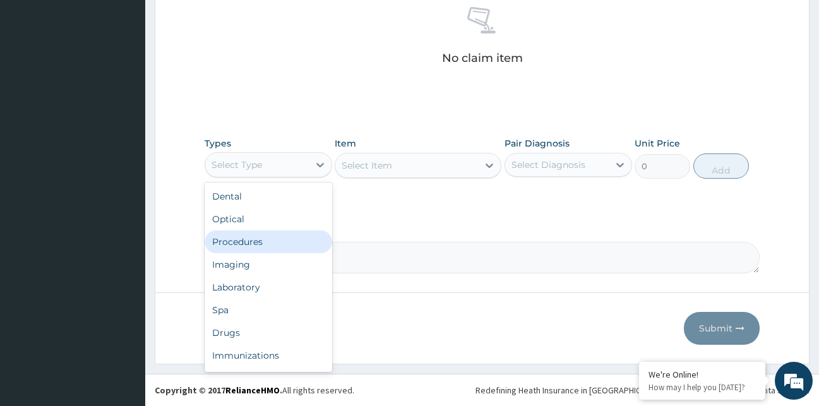
click at [260, 240] on div "Procedures" at bounding box center [269, 242] width 128 height 23
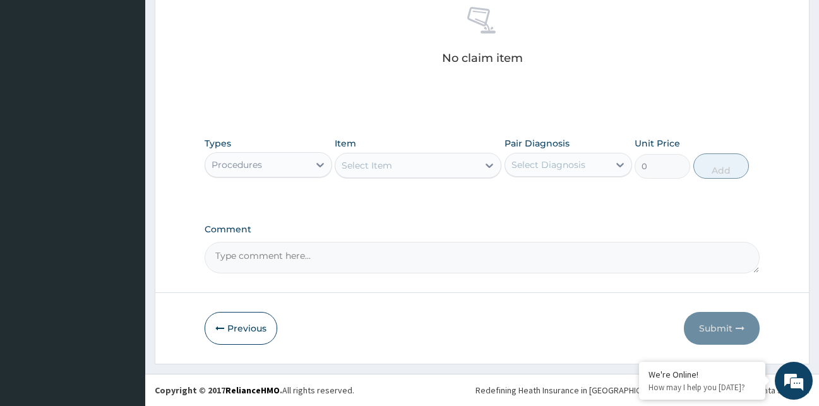
click at [489, 164] on icon at bounding box center [489, 165] width 13 height 13
click at [491, 166] on icon at bounding box center [490, 166] width 8 height 4
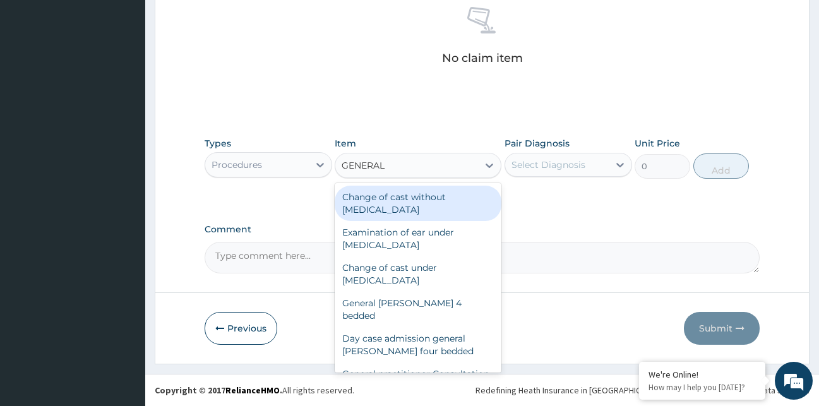
type input "GENERAL"
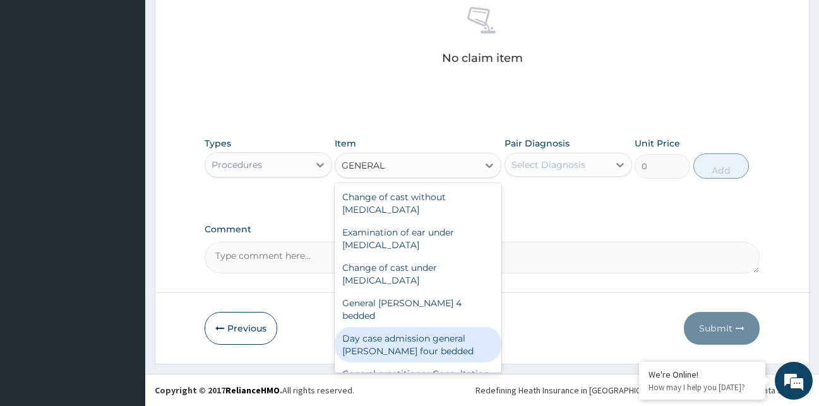
scroll to position [166, 0]
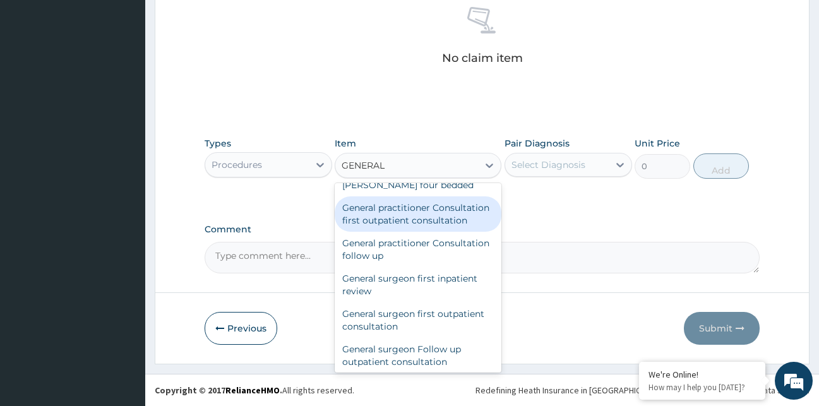
click at [448, 224] on div "General practitioner Consultation first outpatient consultation" at bounding box center [418, 213] width 167 height 35
type input "4000"
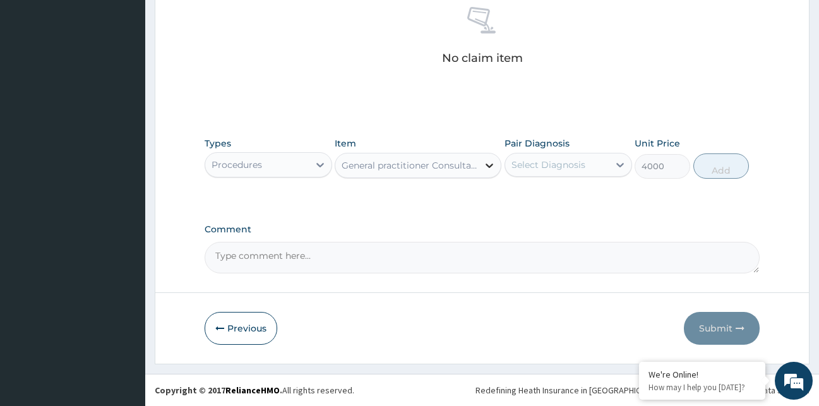
click at [485, 162] on icon at bounding box center [489, 165] width 13 height 13
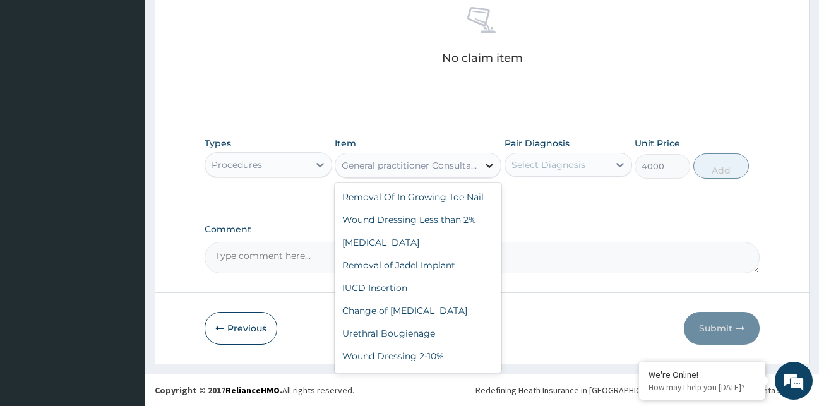
scroll to position [56911, 0]
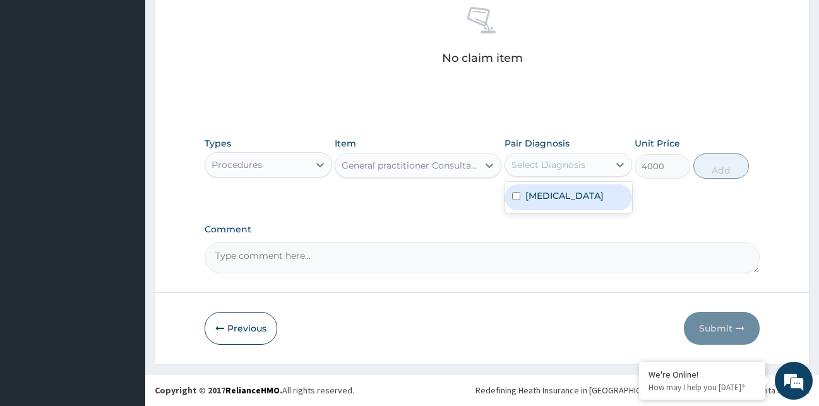
click at [573, 167] on div "Select Diagnosis" at bounding box center [549, 165] width 74 height 13
click at [532, 197] on label "Vernal conjunctivitis" at bounding box center [564, 195] width 78 height 13
checkbox input "true"
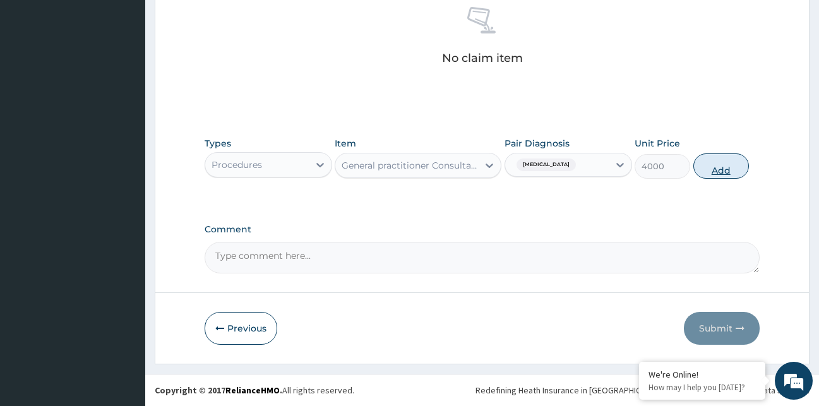
click at [707, 168] on button "Add" at bounding box center [721, 165] width 56 height 25
type input "0"
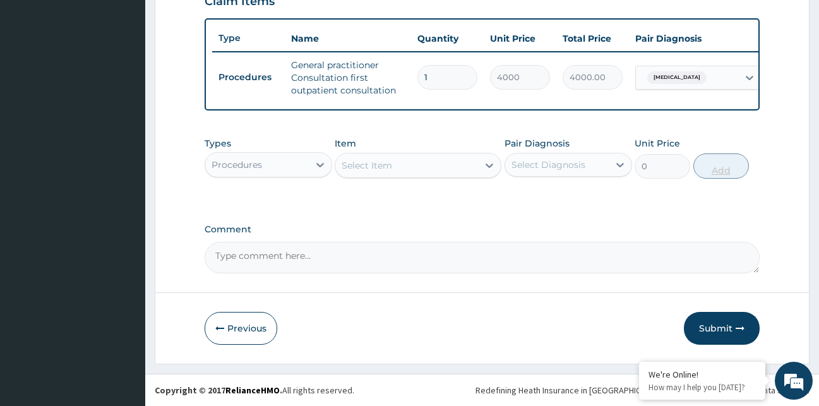
scroll to position [461, 0]
click at [268, 151] on div "Types Procedures" at bounding box center [269, 158] width 128 height 42
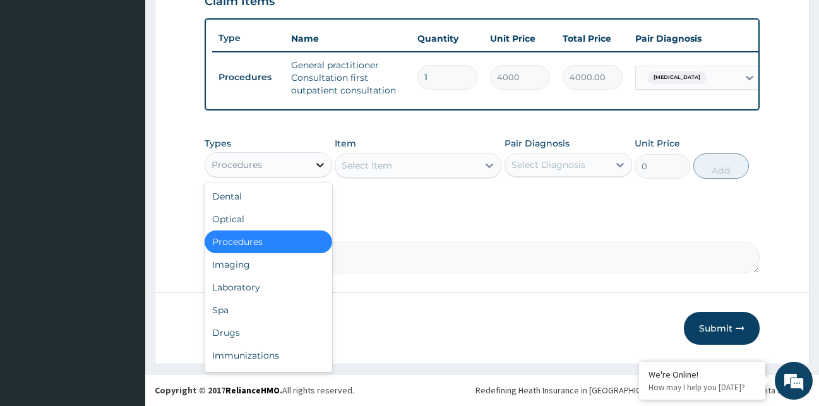
click at [324, 159] on icon at bounding box center [320, 165] width 13 height 13
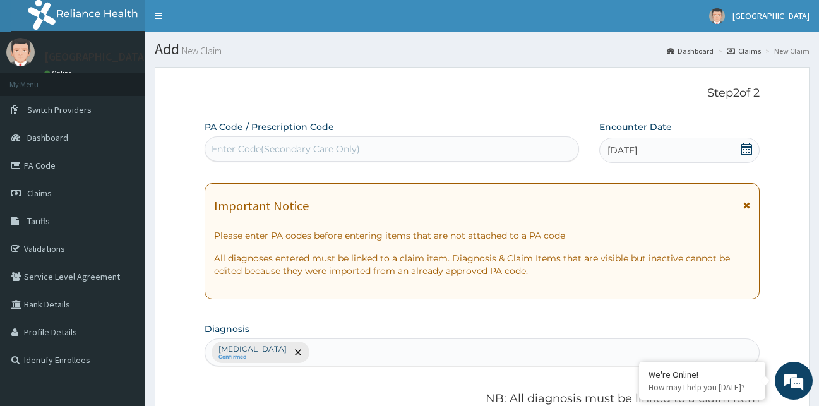
click at [327, 345] on div "Vernal conjunctivitis Confirmed" at bounding box center [482, 352] width 554 height 27
type input "MALARIA"
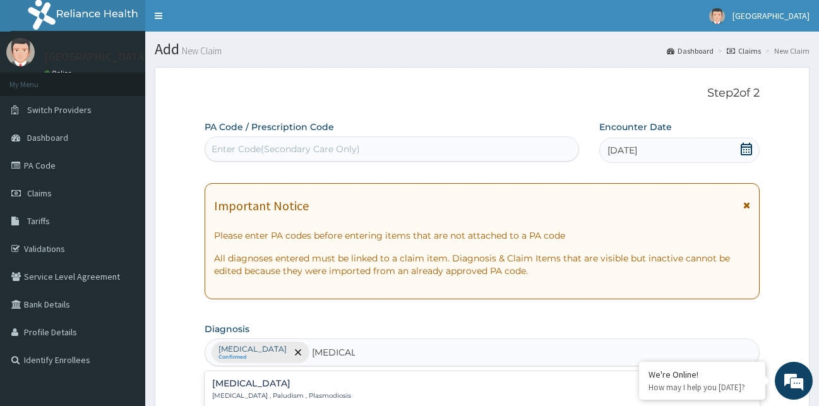
drag, startPoint x: 416, startPoint y: 380, endPoint x: 400, endPoint y: 383, distance: 16.1
click at [400, 383] on div "Malaria Malaria , Paludism , Plasmodiosis" at bounding box center [482, 390] width 541 height 22
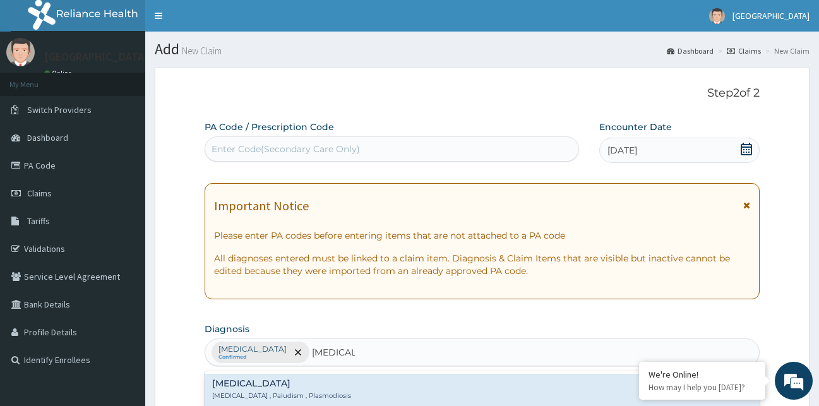
scroll to position [76, 0]
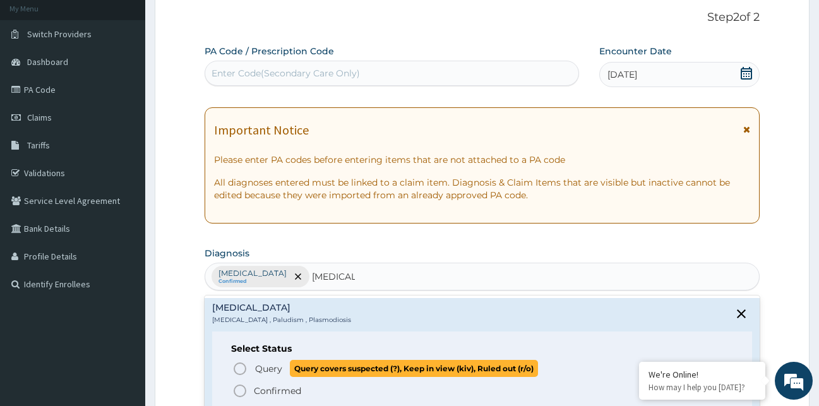
click at [240, 368] on icon "status option query" at bounding box center [239, 368] width 15 height 15
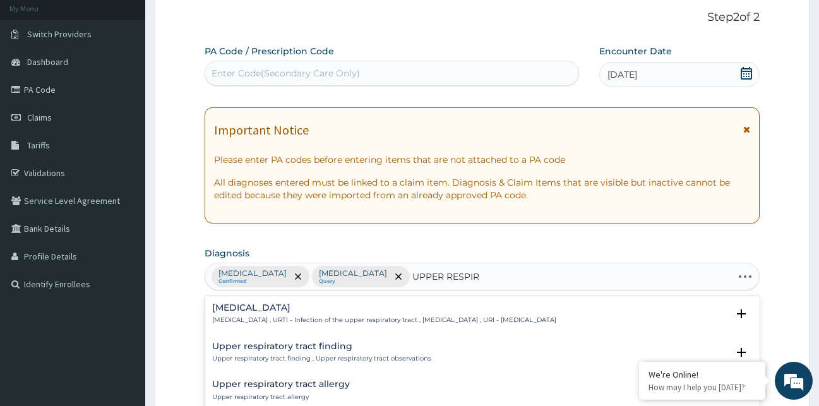
type input "UPPER RESPIRA"
click at [428, 315] on div "Upper respiratory infection Upper respiratory infection , URTI - Infection of t…" at bounding box center [384, 314] width 344 height 22
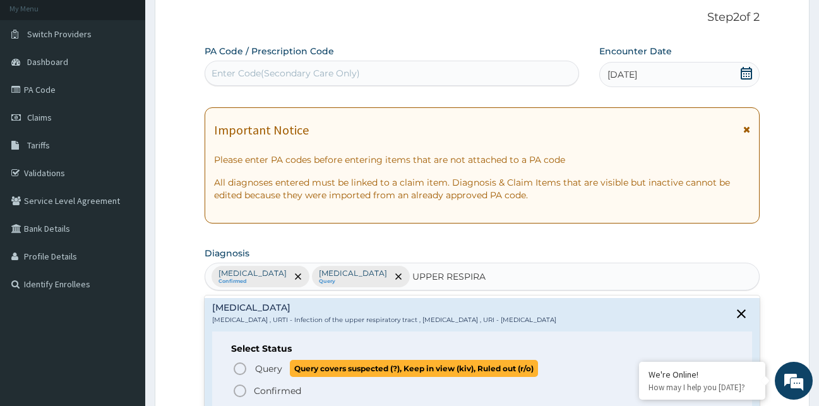
click at [236, 368] on icon "status option query" at bounding box center [239, 368] width 15 height 15
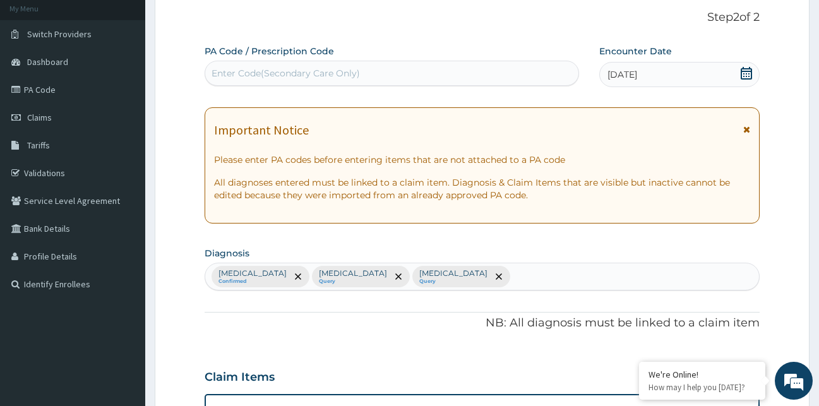
scroll to position [461, 0]
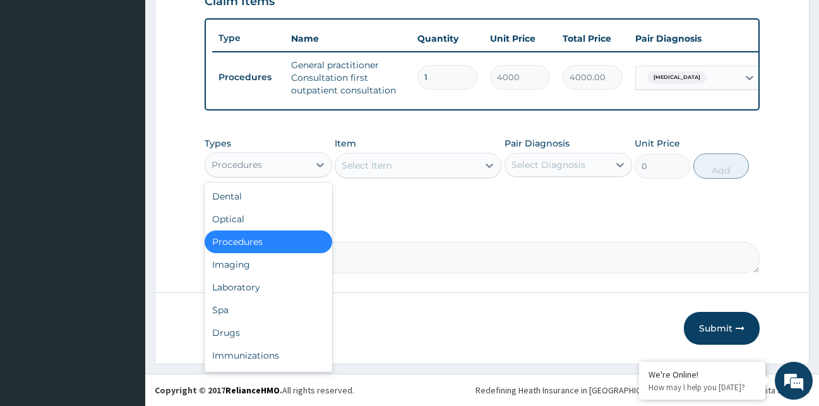
click at [307, 170] on div "Procedures" at bounding box center [257, 165] width 104 height 20
click at [261, 285] on div "Laboratory" at bounding box center [269, 287] width 128 height 23
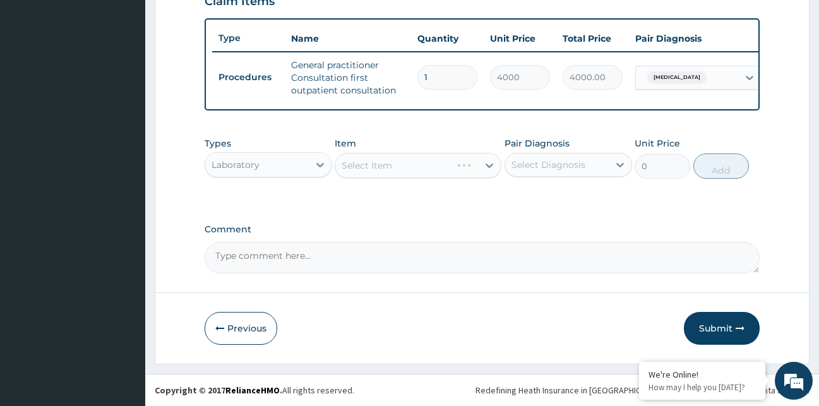
click at [425, 171] on div "Select Item" at bounding box center [418, 165] width 167 height 25
click at [496, 163] on div at bounding box center [489, 165] width 23 height 23
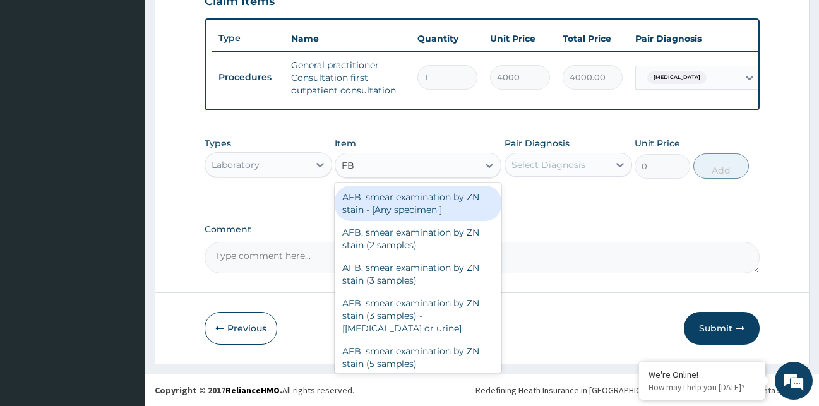
type input "FBC"
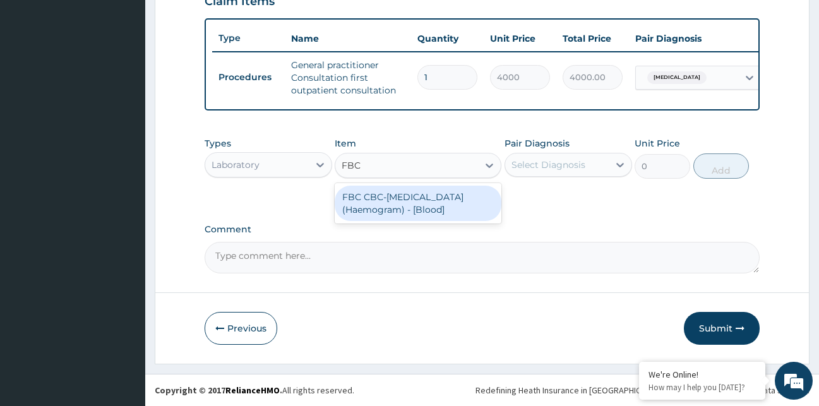
click at [454, 206] on div "FBC CBC-Complete Blood Count (Haemogram) - [Blood]" at bounding box center [418, 203] width 167 height 35
type input "5000"
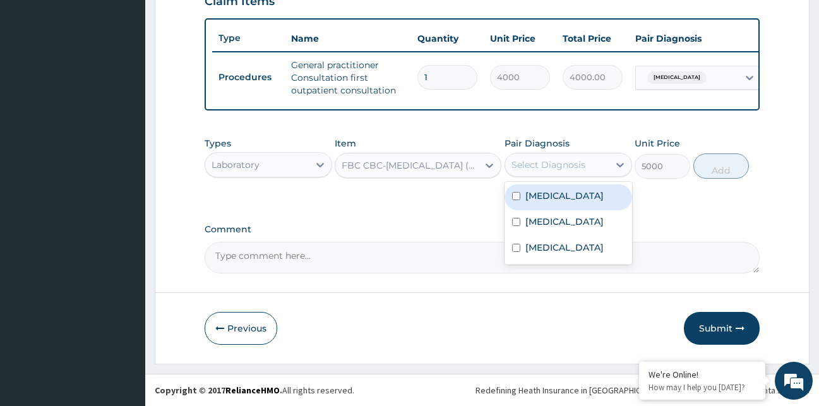
click at [604, 163] on div "Select Diagnosis" at bounding box center [557, 165] width 104 height 20
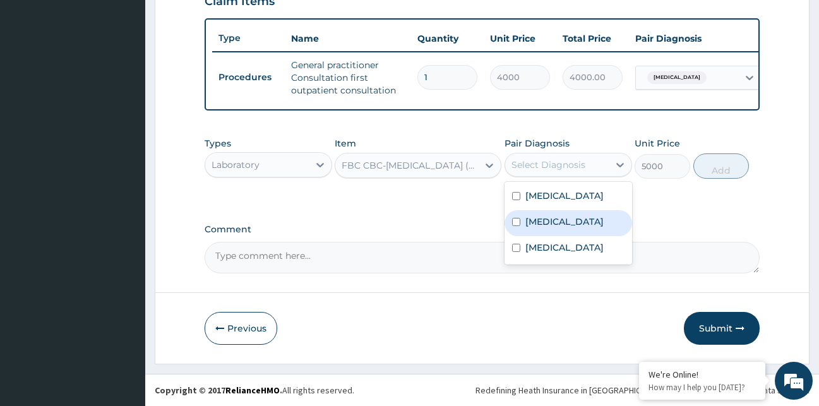
click at [509, 225] on div "Malaria" at bounding box center [569, 223] width 128 height 26
checkbox input "true"
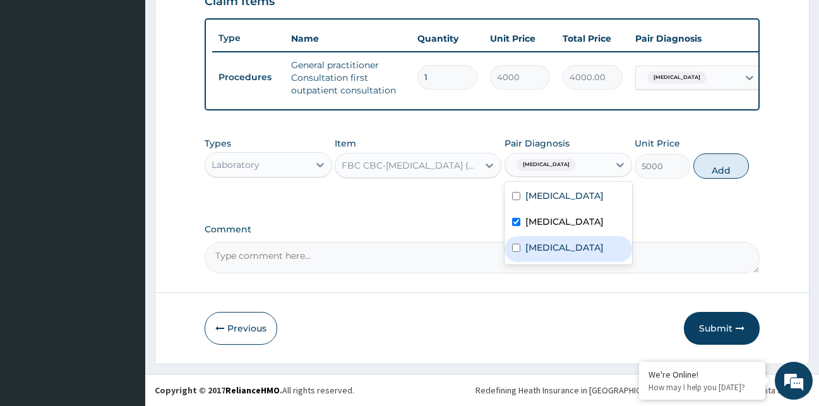
click at [517, 260] on div "Upper respiratory infection" at bounding box center [569, 249] width 128 height 26
checkbox input "true"
click at [521, 222] on div "Malaria" at bounding box center [569, 223] width 128 height 26
checkbox input "false"
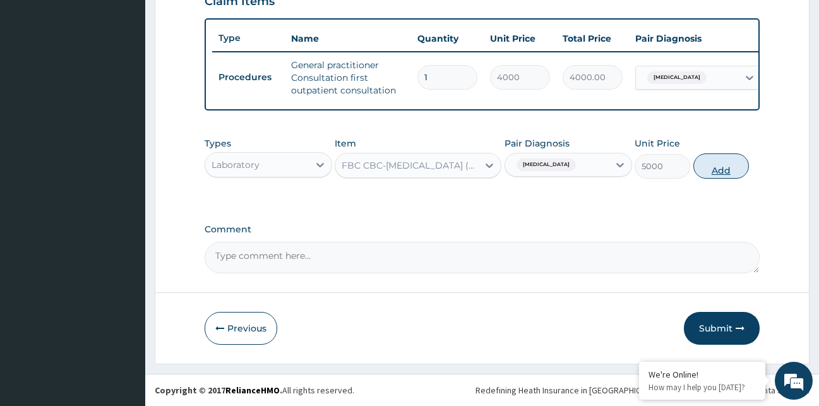
click at [728, 172] on button "Add" at bounding box center [721, 165] width 56 height 25
type input "0"
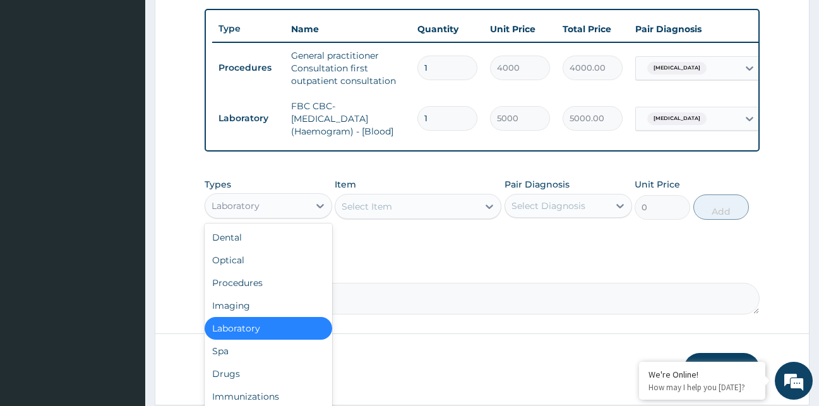
click at [261, 213] on div "Laboratory" at bounding box center [257, 206] width 104 height 20
click at [241, 335] on div "Laboratory" at bounding box center [269, 328] width 128 height 23
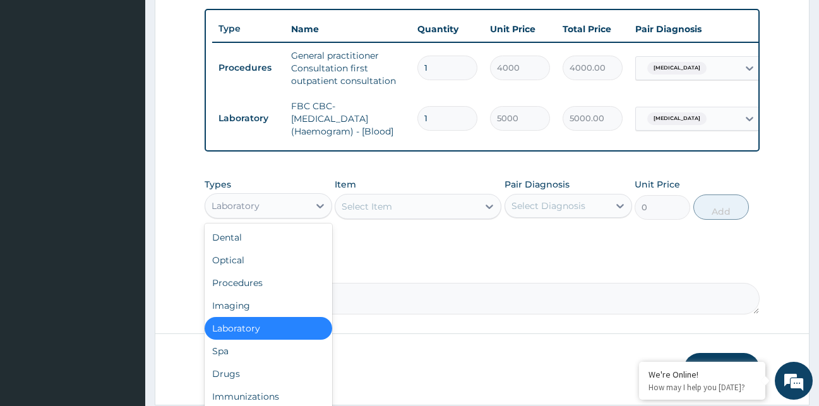
click at [268, 213] on div "Laboratory" at bounding box center [257, 206] width 104 height 20
click at [232, 333] on div "Laboratory" at bounding box center [269, 328] width 128 height 23
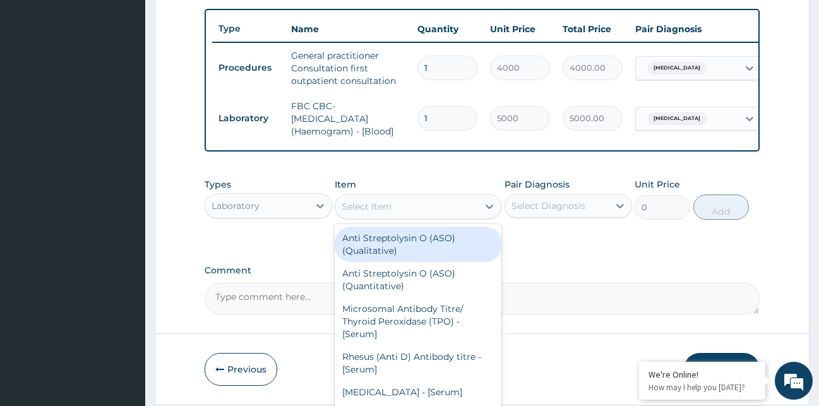
click at [429, 212] on div "Select Item" at bounding box center [406, 206] width 143 height 20
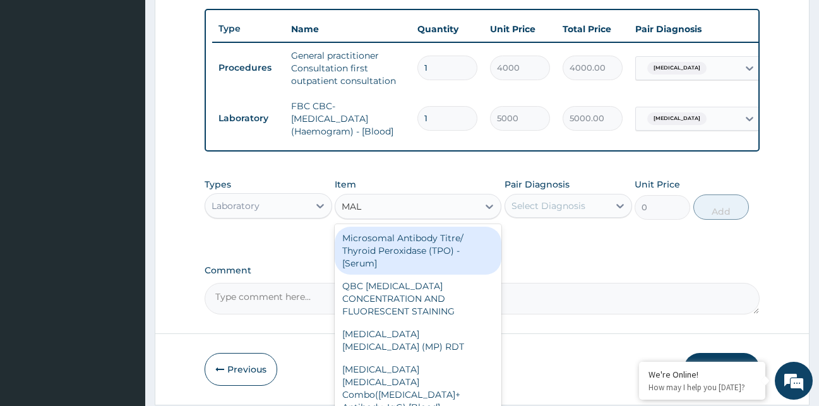
type input "MALA"
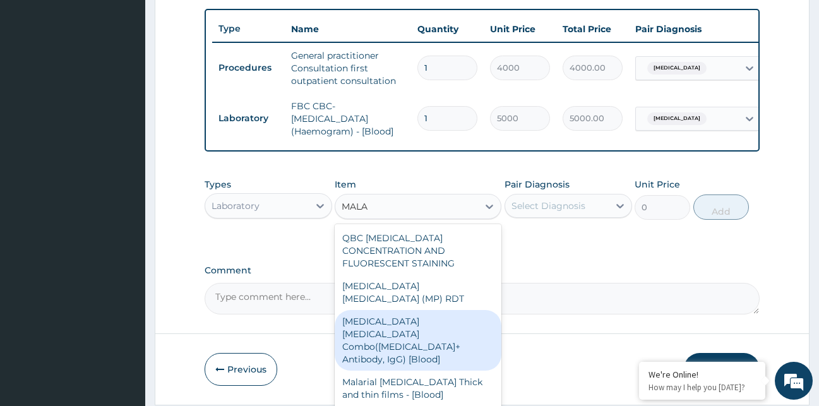
click at [449, 310] on div "Malaria Parasite Combo(Blood Film+ Antibody, IgG) [Blood]" at bounding box center [418, 340] width 167 height 61
type input "2800"
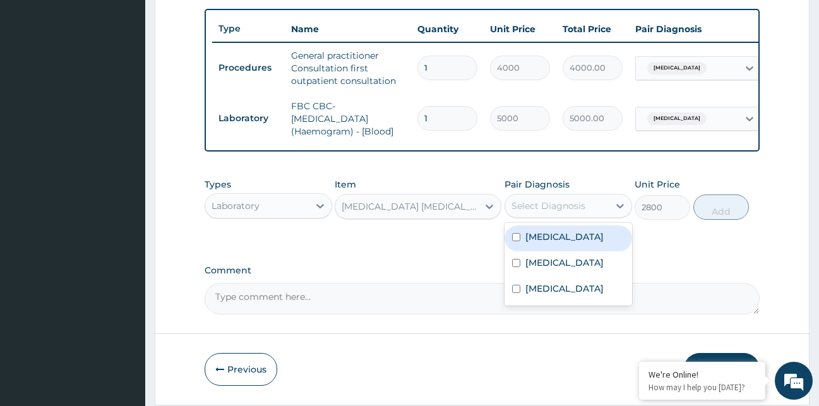
click at [589, 215] on div "Select Diagnosis" at bounding box center [557, 206] width 104 height 20
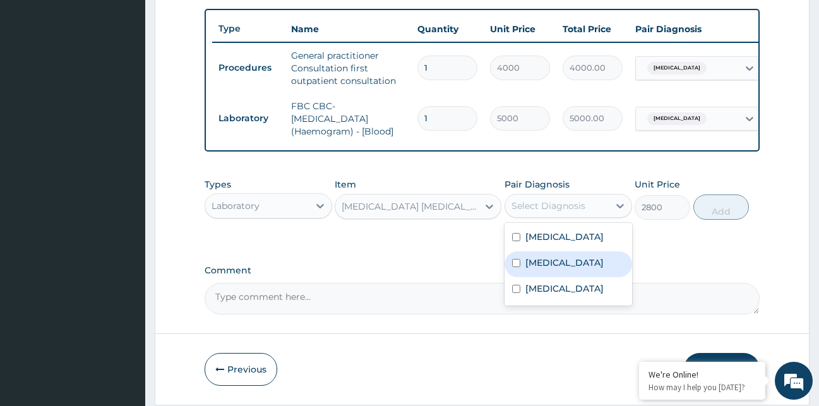
drag, startPoint x: 550, startPoint y: 275, endPoint x: 661, endPoint y: 242, distance: 115.9
click at [551, 269] on label "Malaria" at bounding box center [564, 262] width 78 height 13
checkbox input "true"
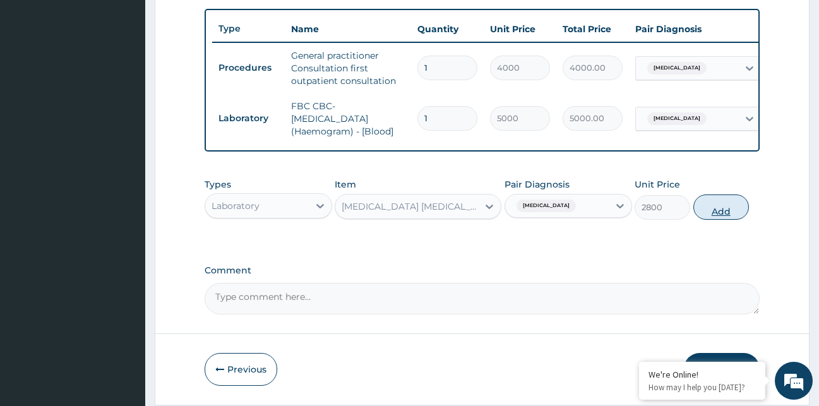
click at [719, 220] on button "Add" at bounding box center [721, 207] width 56 height 25
type input "0"
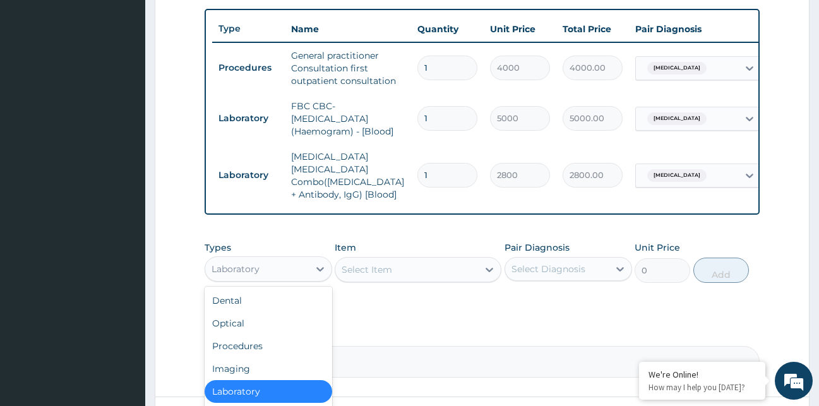
click at [292, 269] on div "Laboratory" at bounding box center [257, 269] width 104 height 20
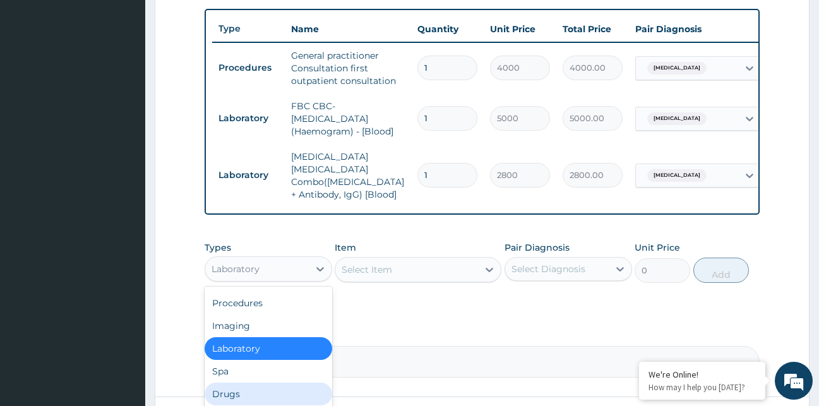
click at [268, 388] on div "Drugs" at bounding box center [269, 394] width 128 height 23
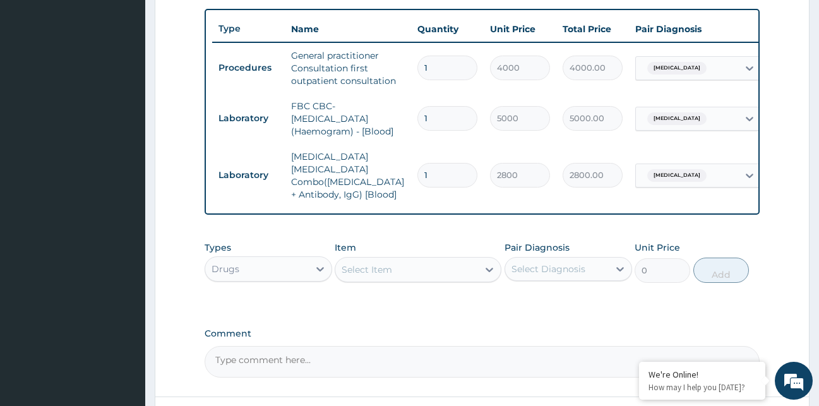
click at [489, 266] on icon at bounding box center [489, 269] width 13 height 13
type input "DICLOFENAC"
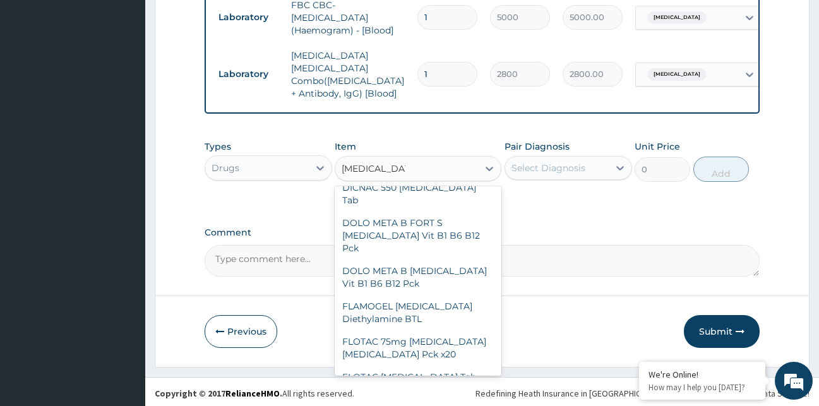
scroll to position [682, 0]
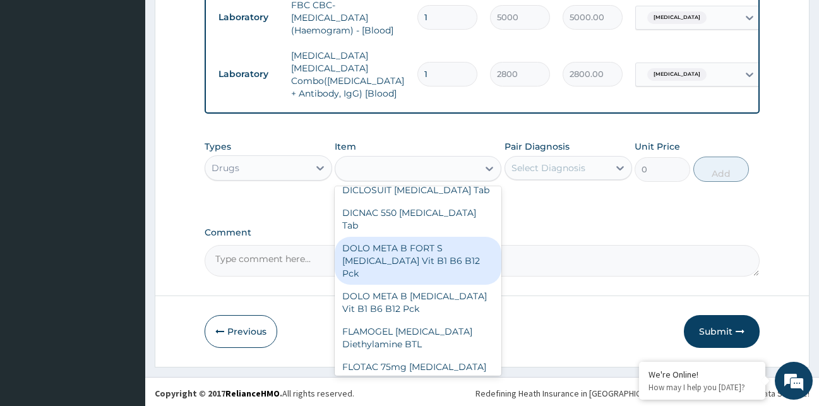
click at [446, 168] on div "DICLOFENAC" at bounding box center [406, 169] width 143 height 20
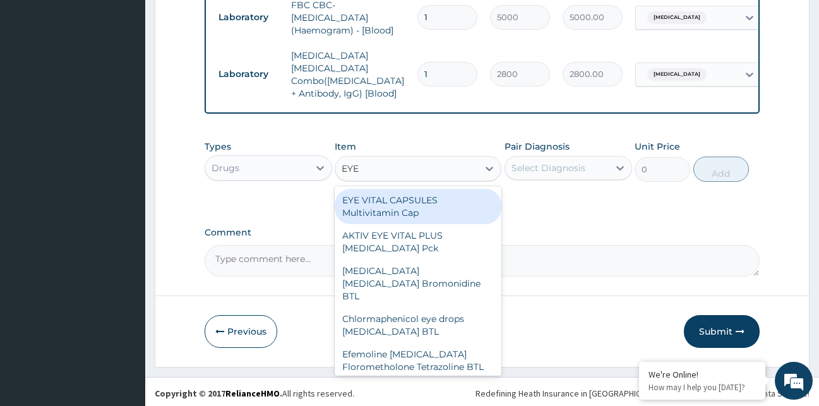
type input "EYE"
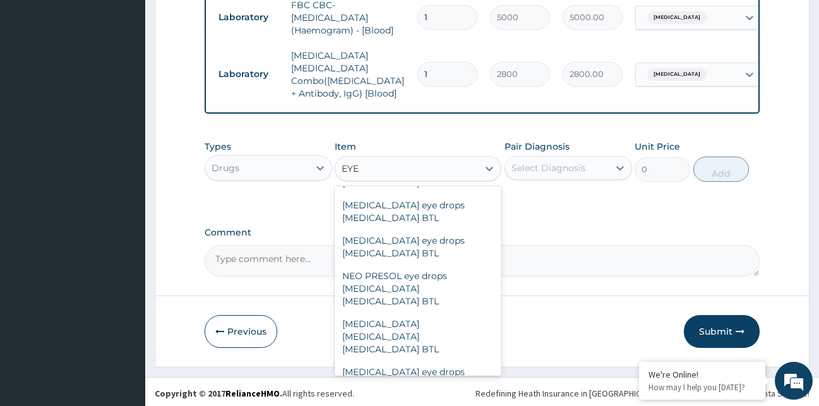
scroll to position [328, 0]
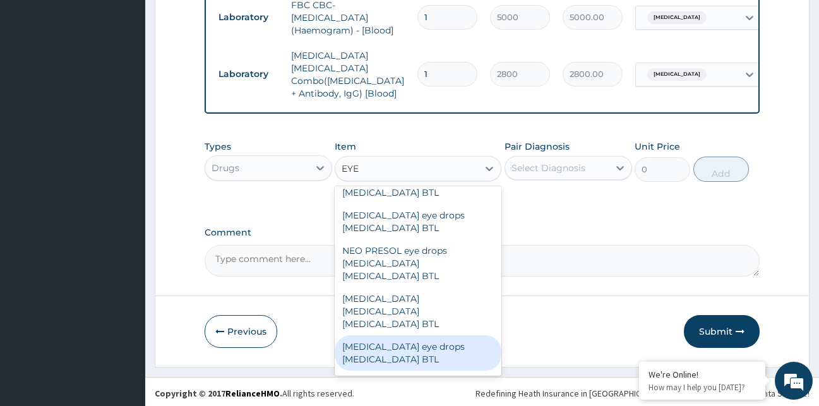
click at [412, 335] on div "Nepafenac eye drops Diclofenac BTL" at bounding box center [418, 352] width 167 height 35
type input "2600"
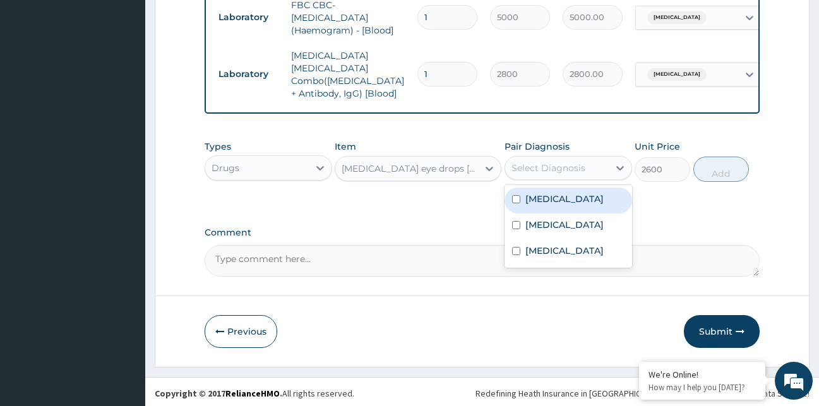
click at [549, 171] on div "Select Diagnosis" at bounding box center [549, 168] width 74 height 13
click at [565, 201] on label "Vernal conjunctivitis" at bounding box center [564, 199] width 78 height 13
checkbox input "true"
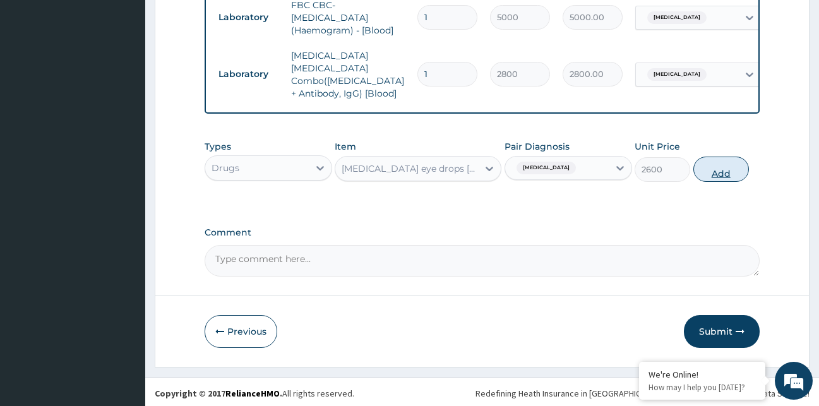
click at [702, 167] on button "Add" at bounding box center [721, 169] width 56 height 25
type input "0"
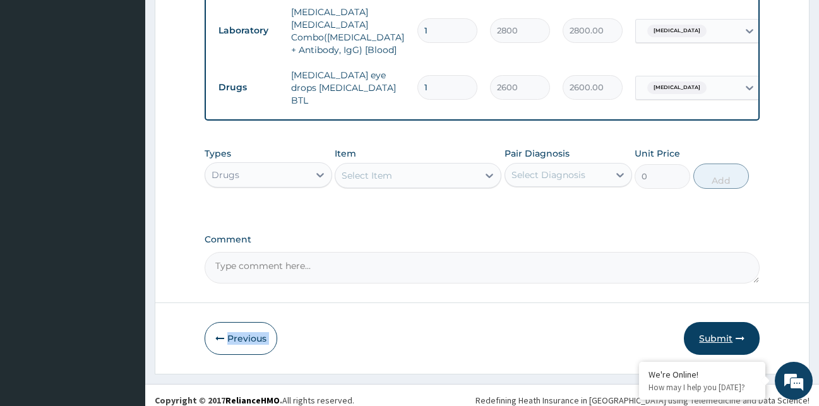
click at [708, 322] on button "Submit" at bounding box center [722, 338] width 76 height 33
